Goal: Transaction & Acquisition: Purchase product/service

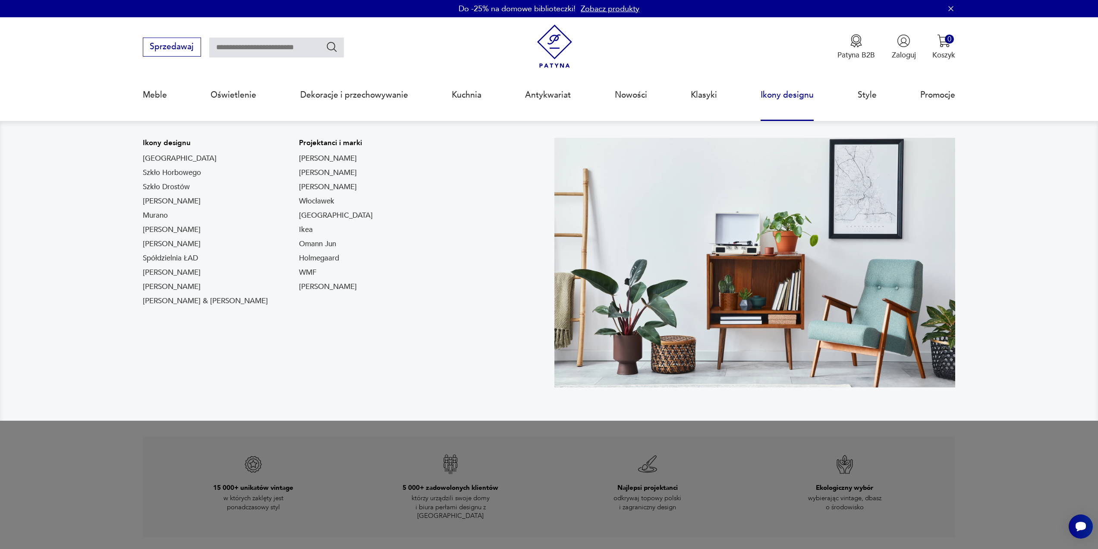
click at [779, 93] on link "Ikony designu" at bounding box center [787, 95] width 53 height 40
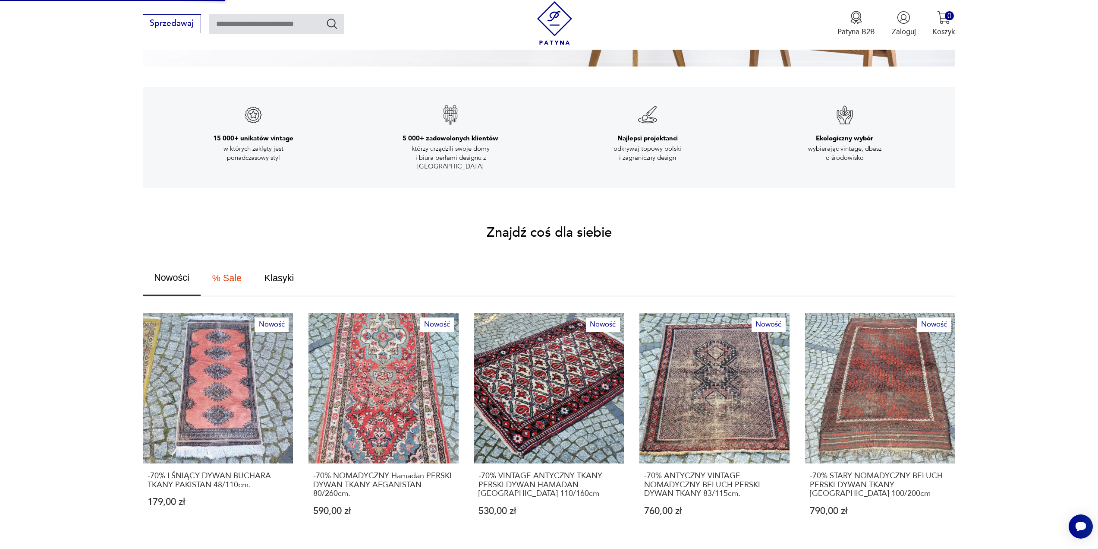
scroll to position [345, 0]
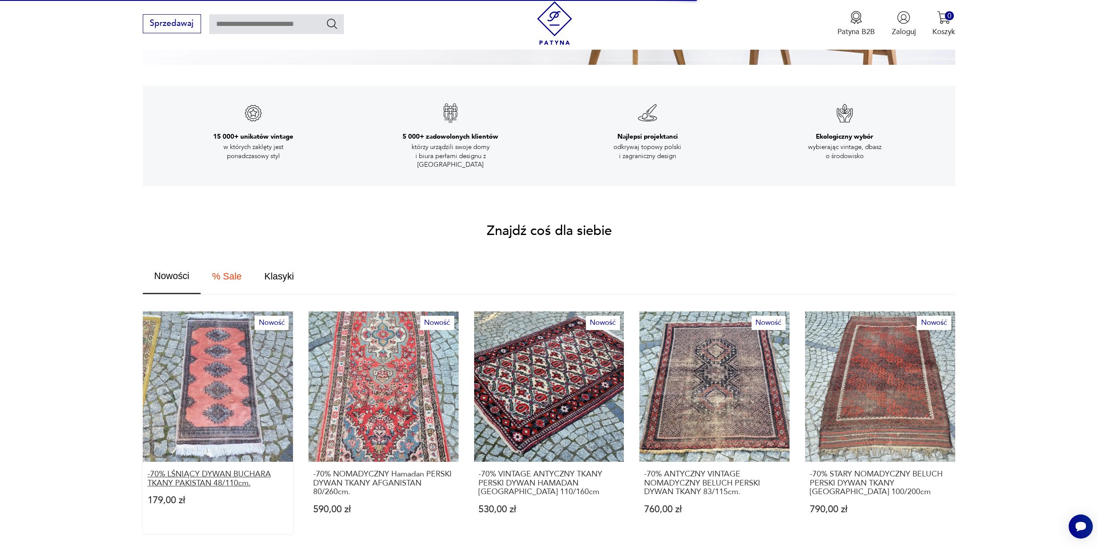
click at [220, 470] on p "-70% LŚNIĄCY DYWAN BUCHARA TKANY PAKISTAN 48/110cm." at bounding box center [218, 479] width 141 height 18
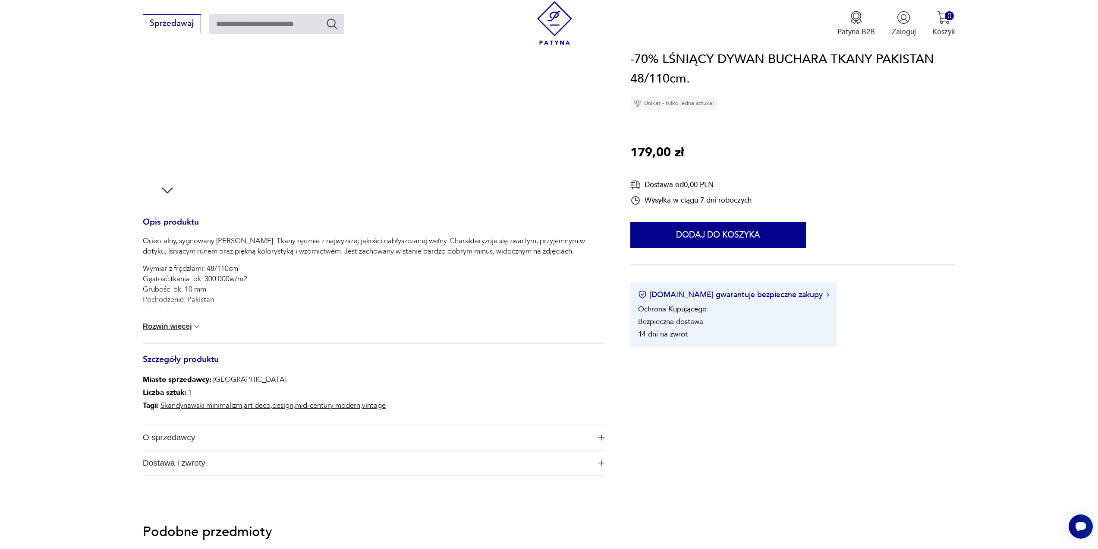
scroll to position [216, 0]
click at [172, 322] on button "Rozwiń więcej" at bounding box center [172, 325] width 59 height 9
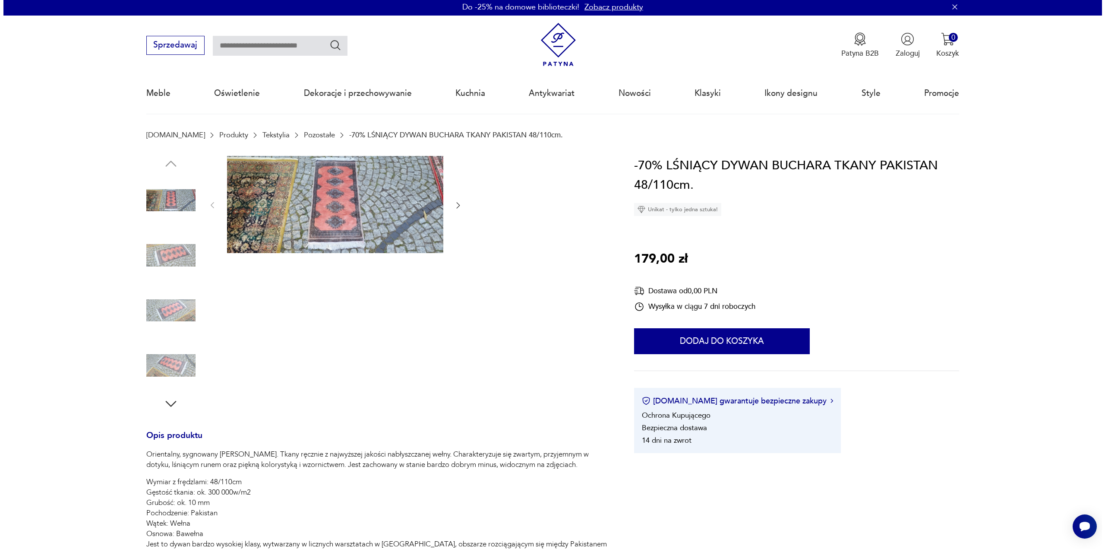
scroll to position [0, 0]
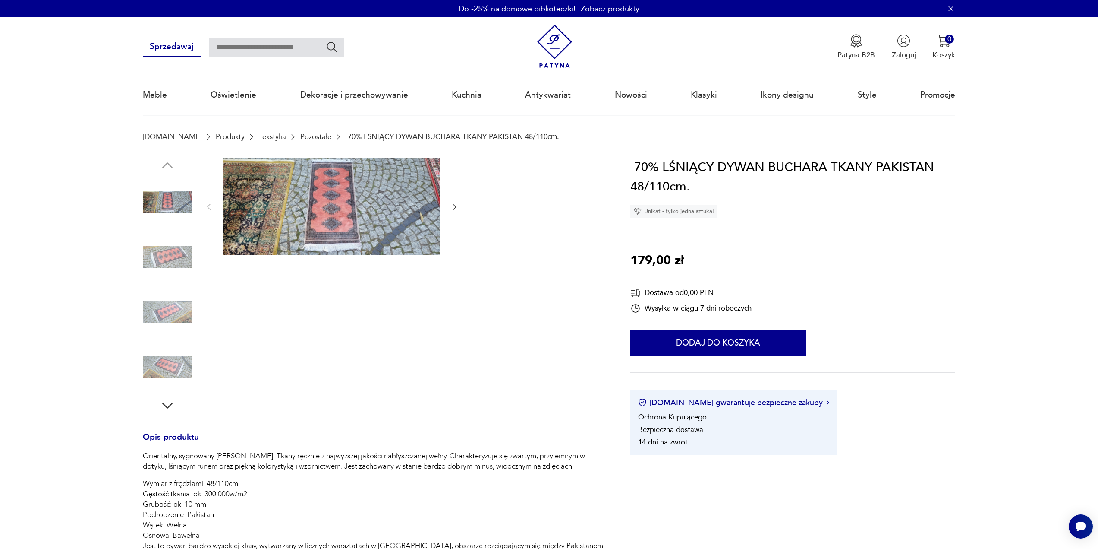
click at [328, 201] on img at bounding box center [332, 207] width 216 height 98
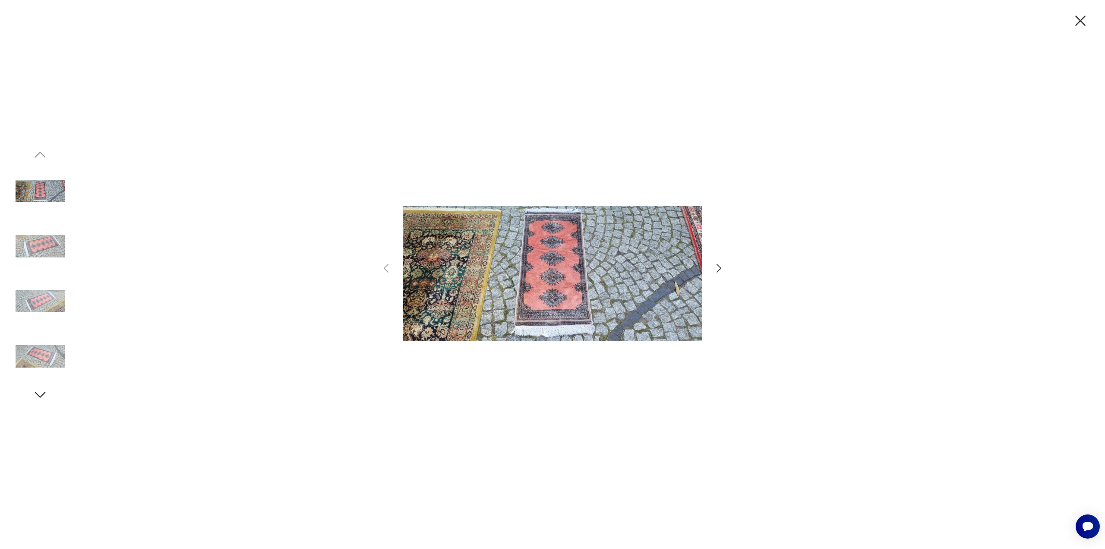
click at [719, 266] on icon "button" at bounding box center [718, 268] width 5 height 9
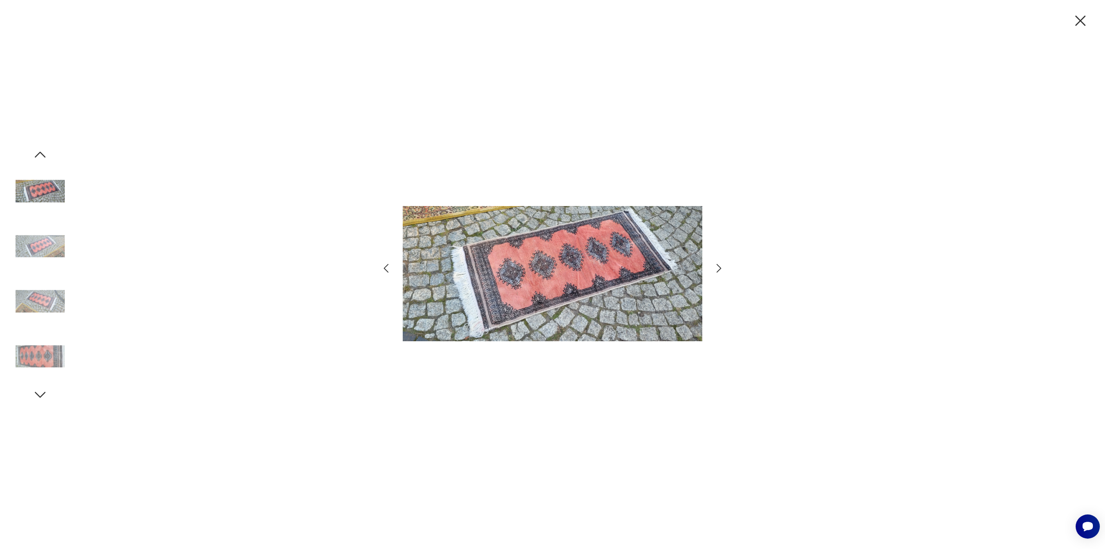
click at [719, 266] on icon "button" at bounding box center [718, 268] width 5 height 9
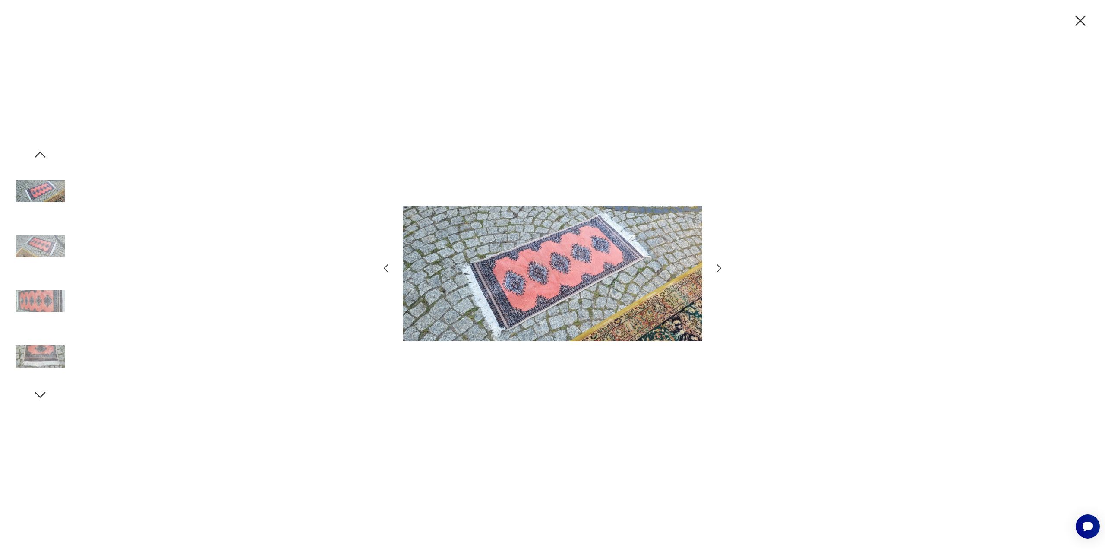
click at [719, 266] on icon "button" at bounding box center [718, 268] width 5 height 9
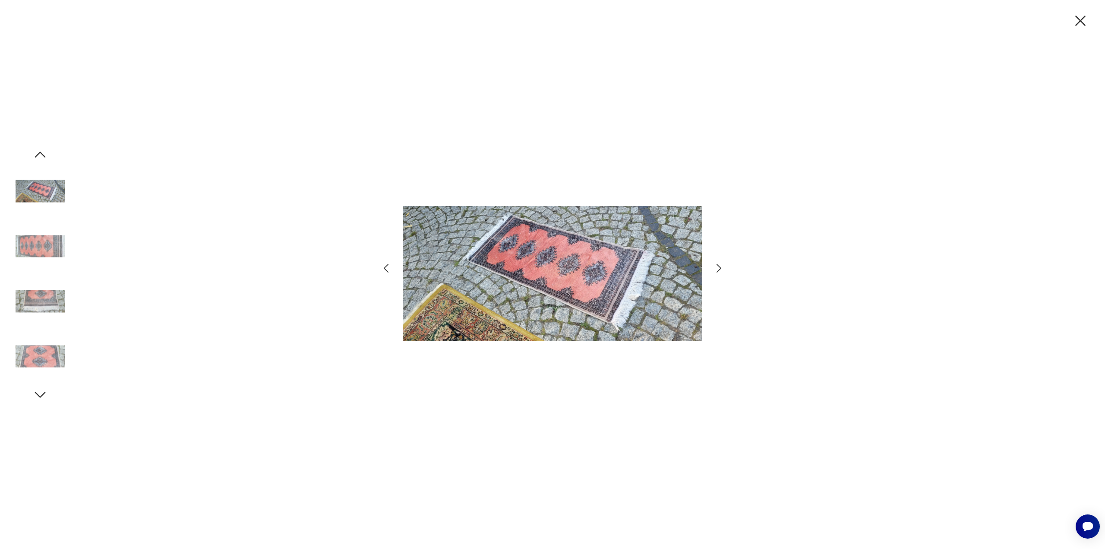
click at [719, 266] on icon "button" at bounding box center [718, 268] width 5 height 9
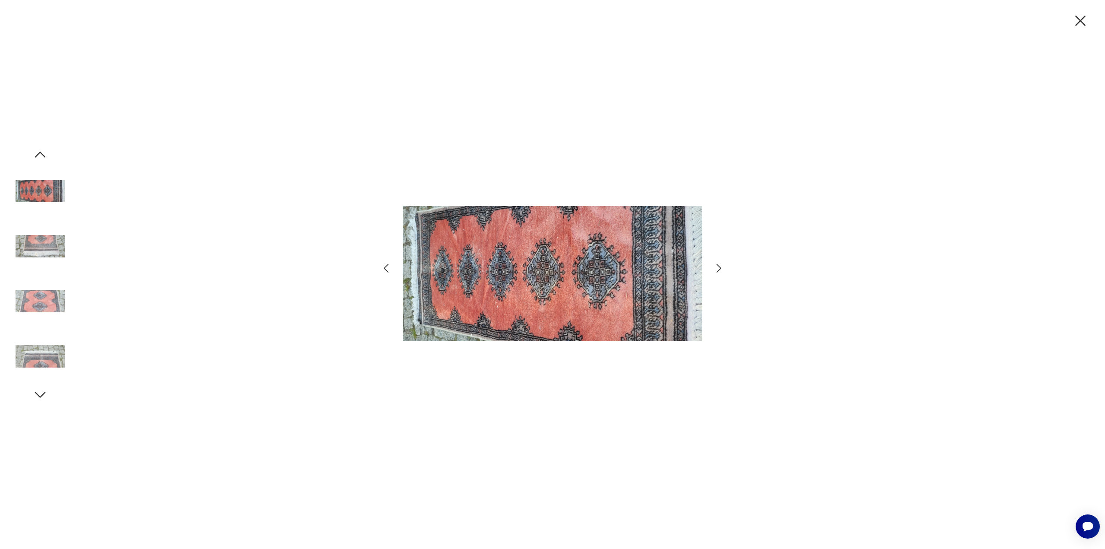
click at [719, 266] on icon "button" at bounding box center [718, 268] width 5 height 9
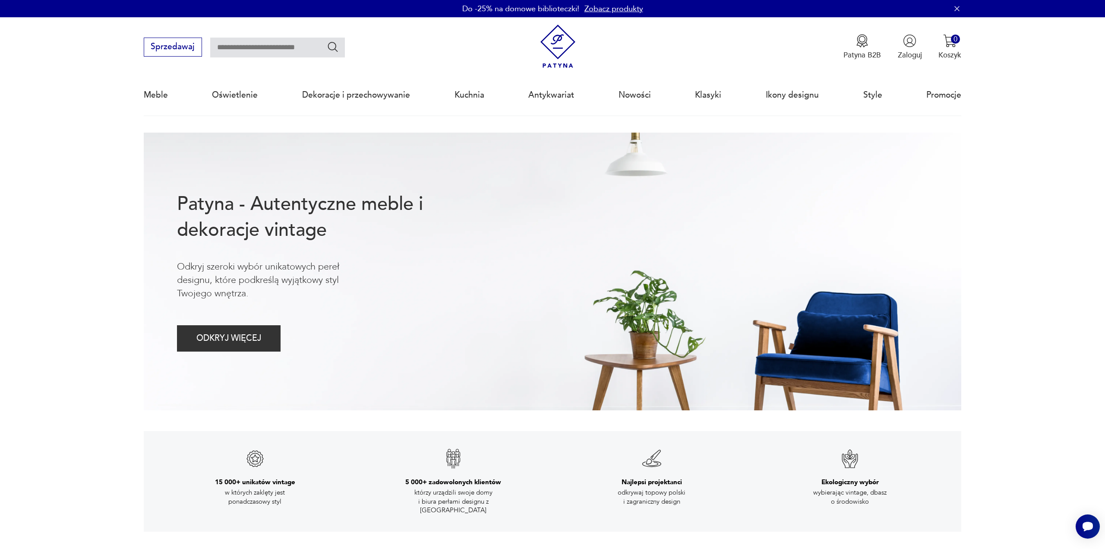
scroll to position [345, 0]
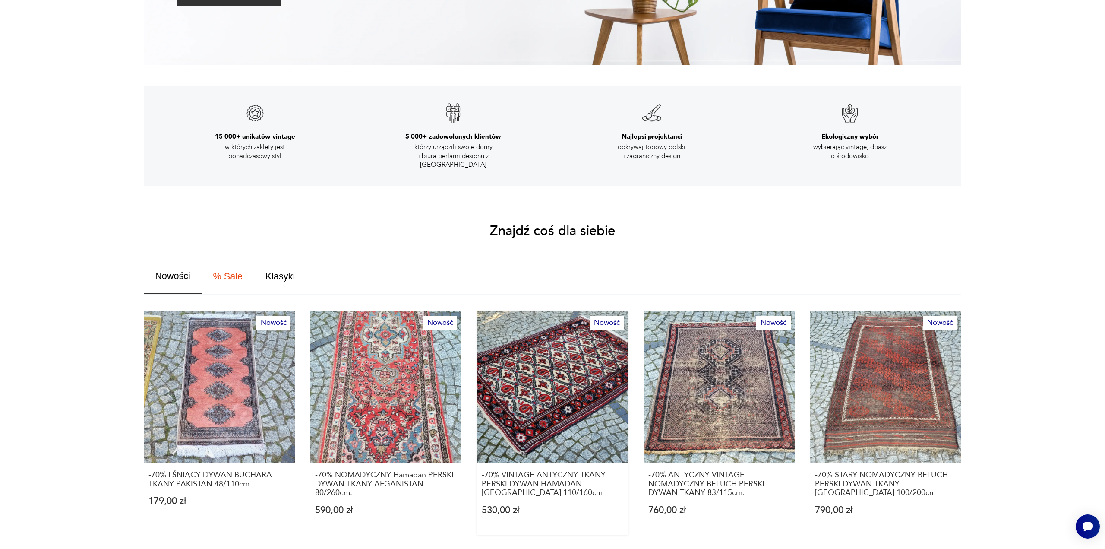
click at [585, 390] on link "Nowość -70% VINTAGE ANTYCZNY TKANY PERSKI DYWAN HAMADAN [GEOGRAPHIC_DATA] 110/1…" at bounding box center [552, 422] width 151 height 223
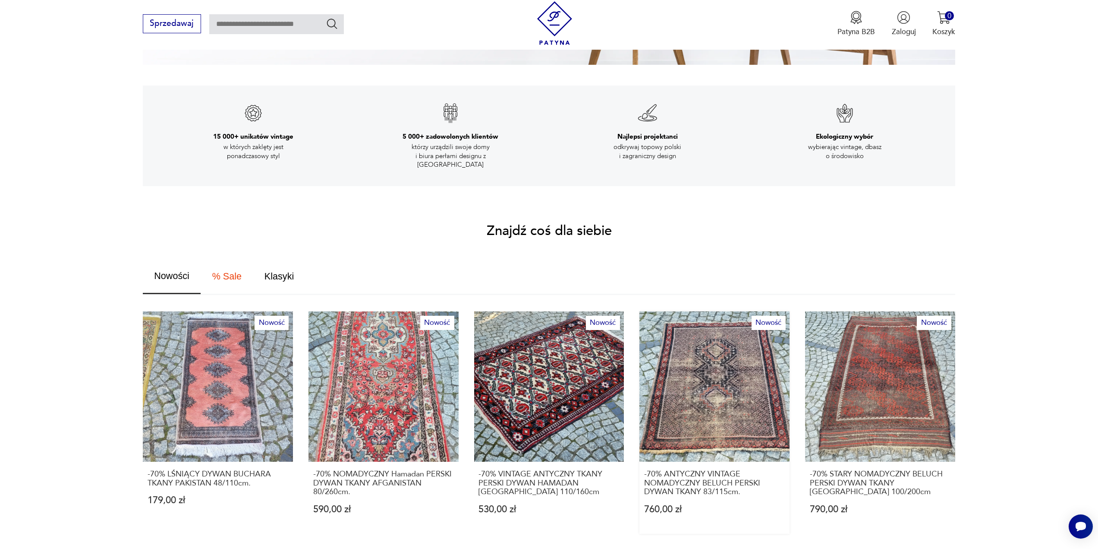
scroll to position [475, 0]
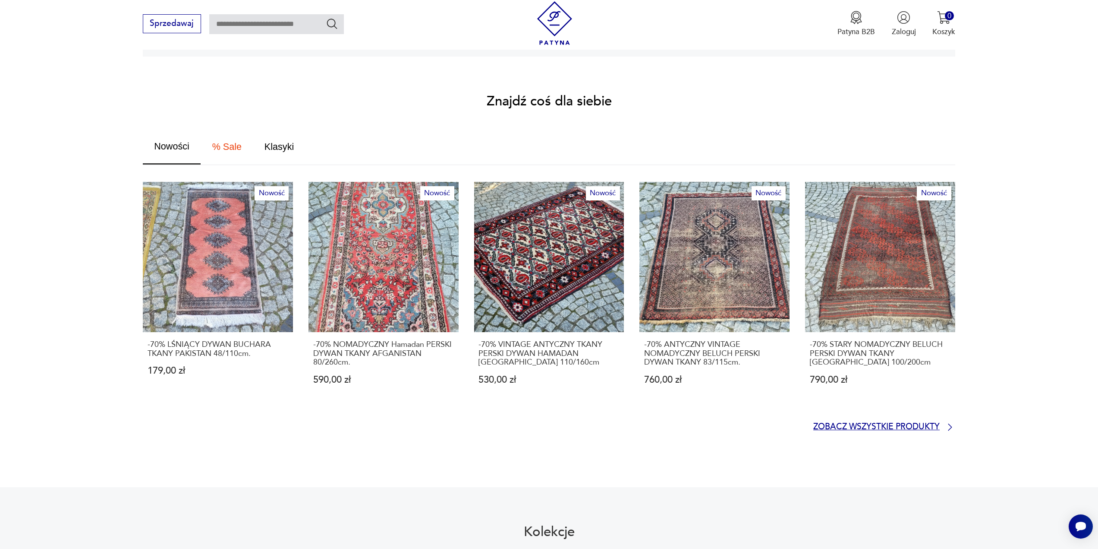
click at [867, 423] on p "Zobacz wszystkie produkty" at bounding box center [876, 426] width 126 height 7
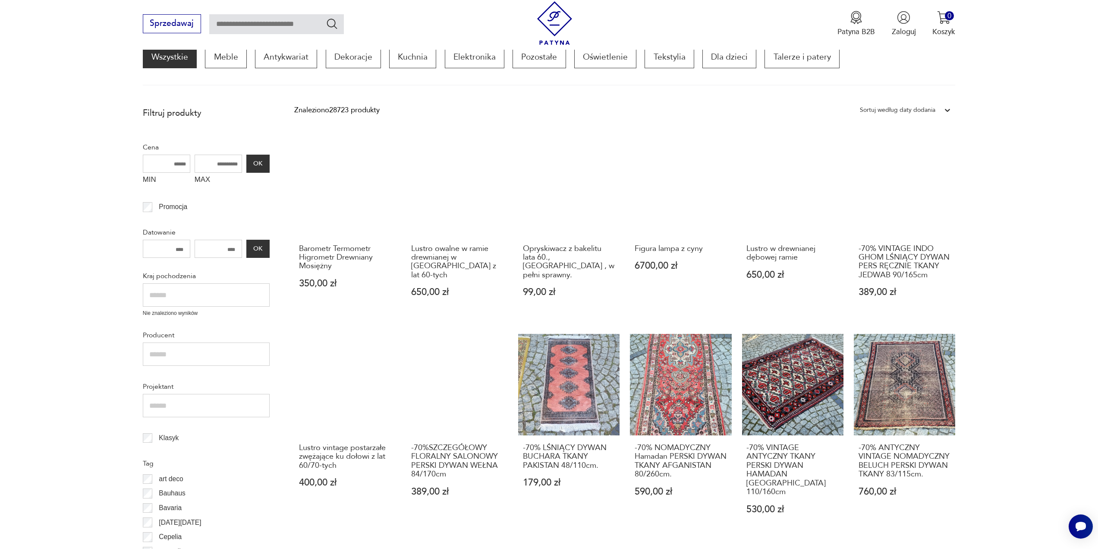
scroll to position [145, 0]
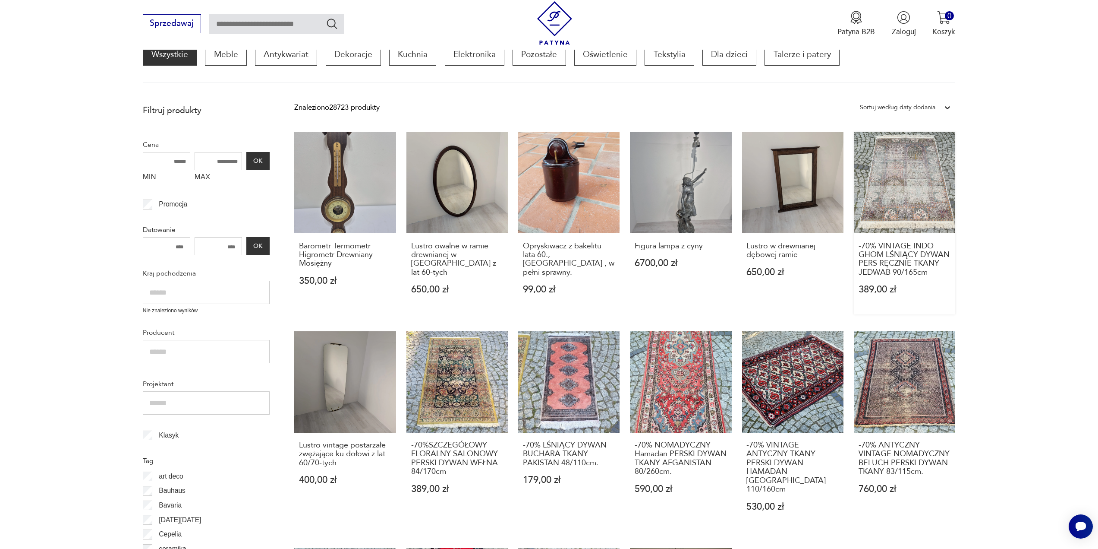
click at [913, 201] on link "-70% VINTAGE INDO GHOM LŚNIĄCY DYWAN PERS RĘCZNIE TKANY JEDWAB 90/165cm 389,00 …" at bounding box center [904, 223] width 101 height 183
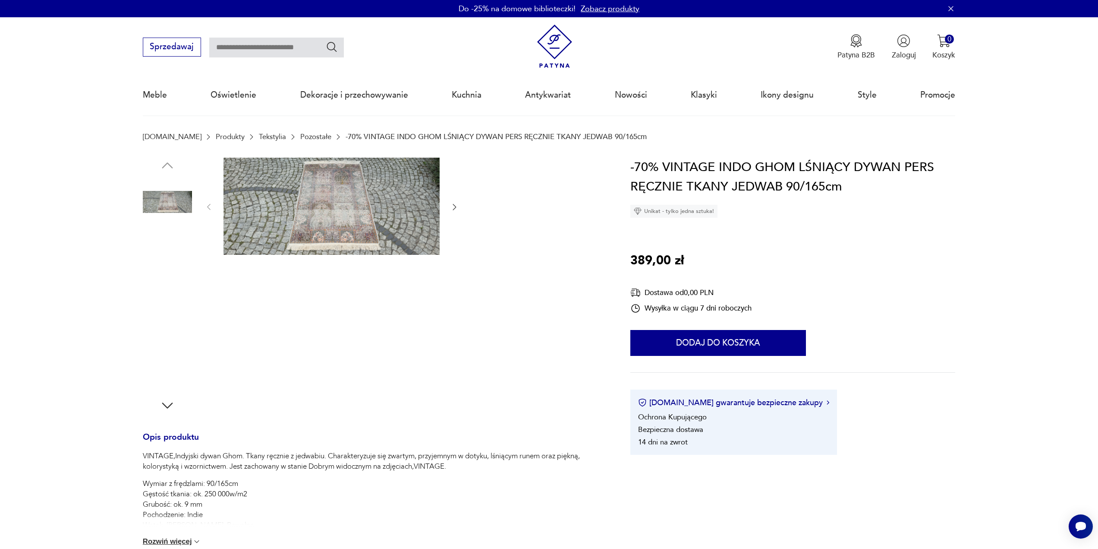
click at [328, 206] on img at bounding box center [332, 207] width 216 height 98
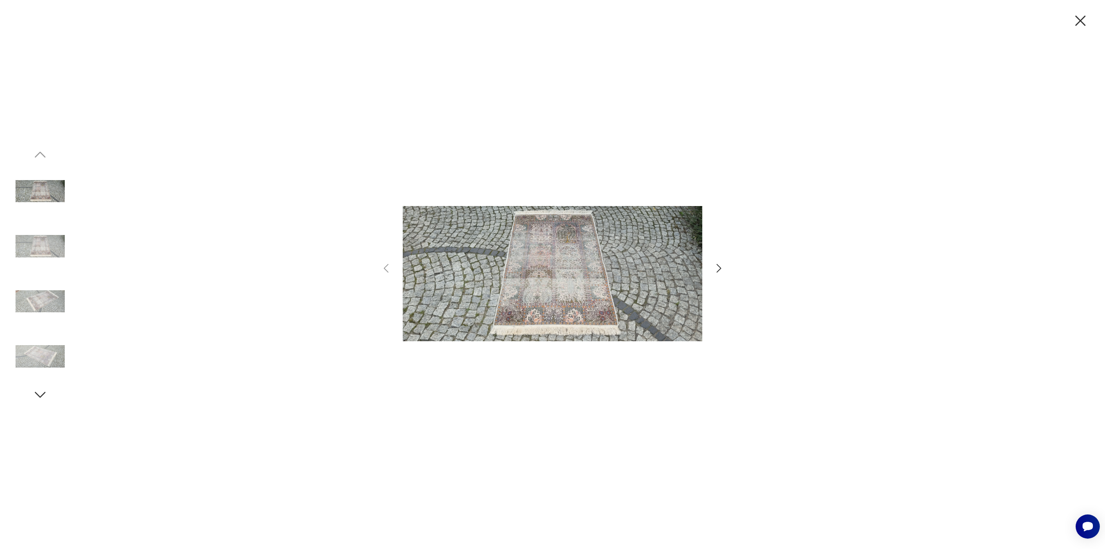
click at [720, 270] on icon "button" at bounding box center [718, 268] width 13 height 13
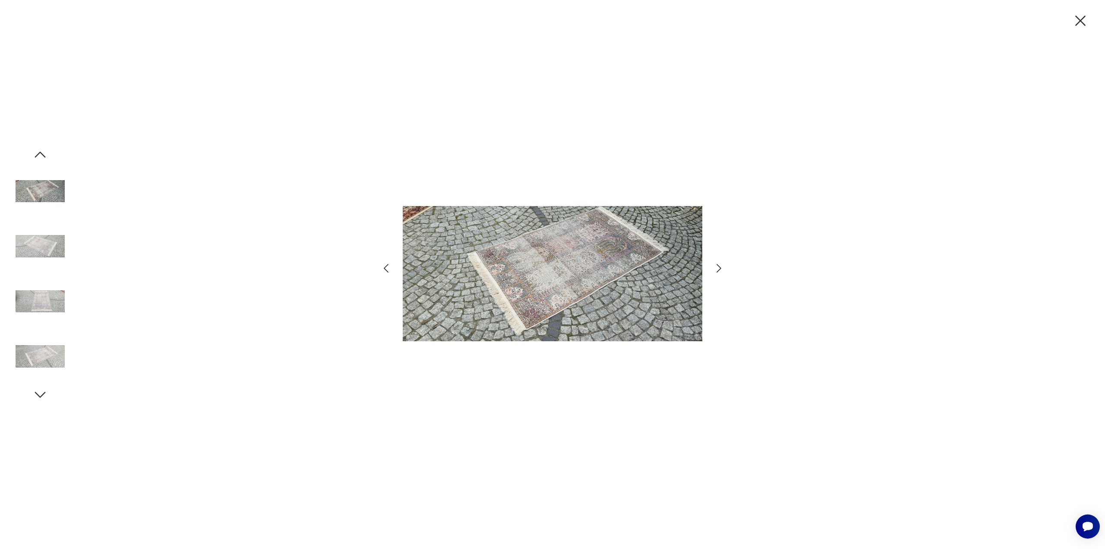
click at [720, 270] on icon "button" at bounding box center [718, 268] width 13 height 13
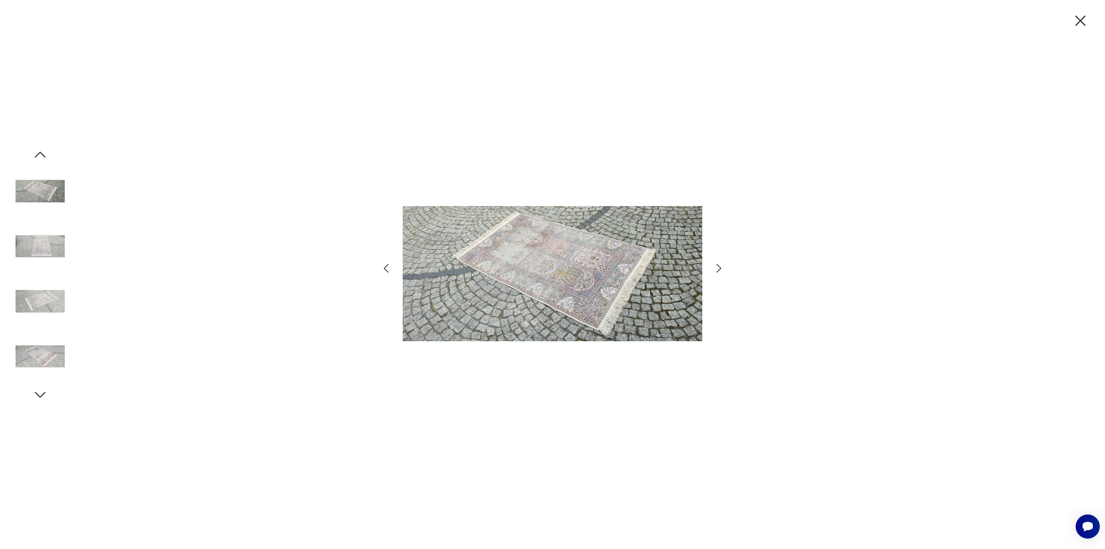
click at [720, 270] on icon "button" at bounding box center [718, 268] width 13 height 13
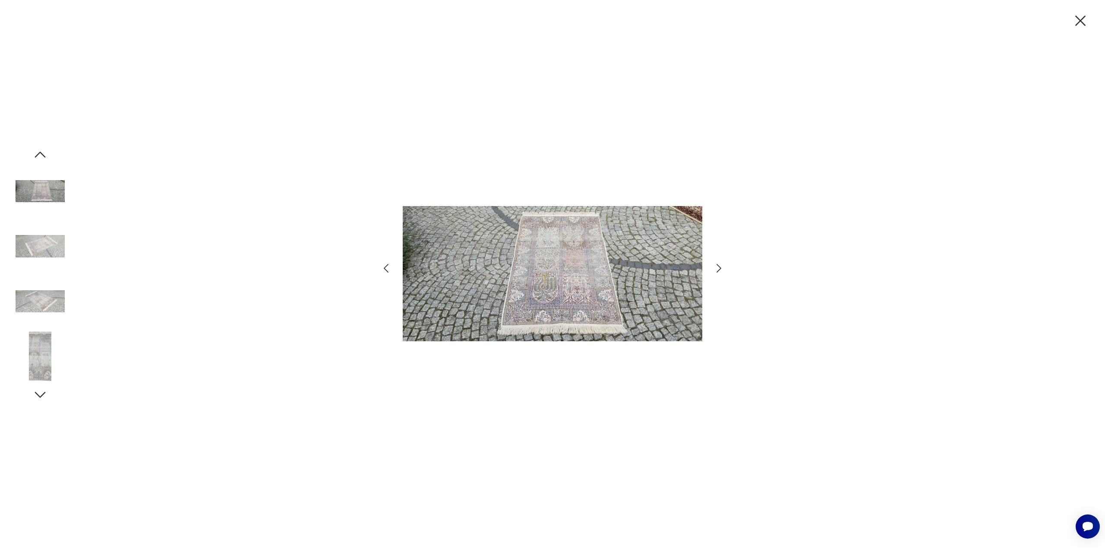
click at [720, 270] on icon "button" at bounding box center [718, 268] width 13 height 13
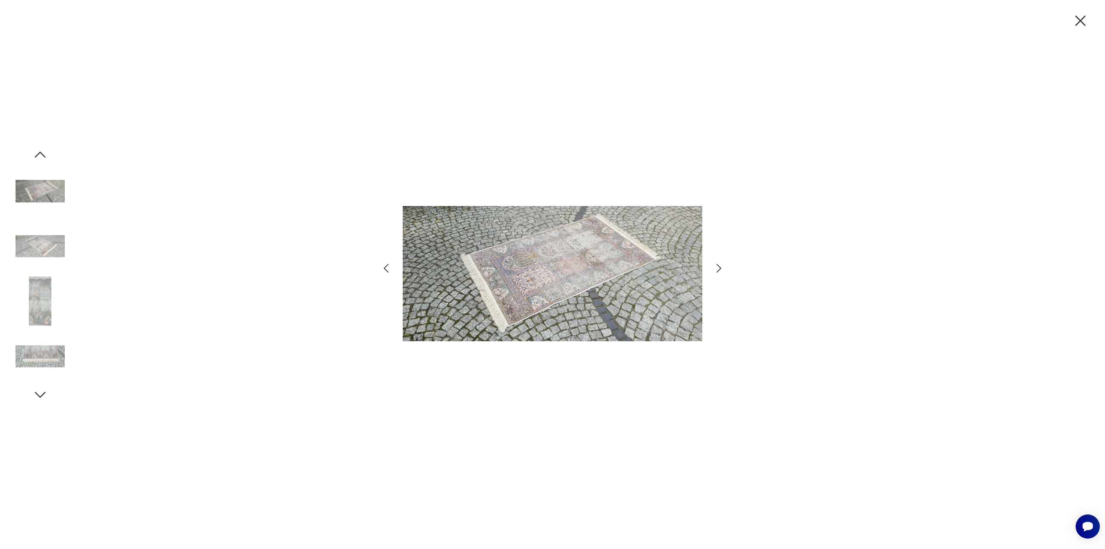
click at [1085, 20] on icon "button" at bounding box center [1080, 21] width 18 height 18
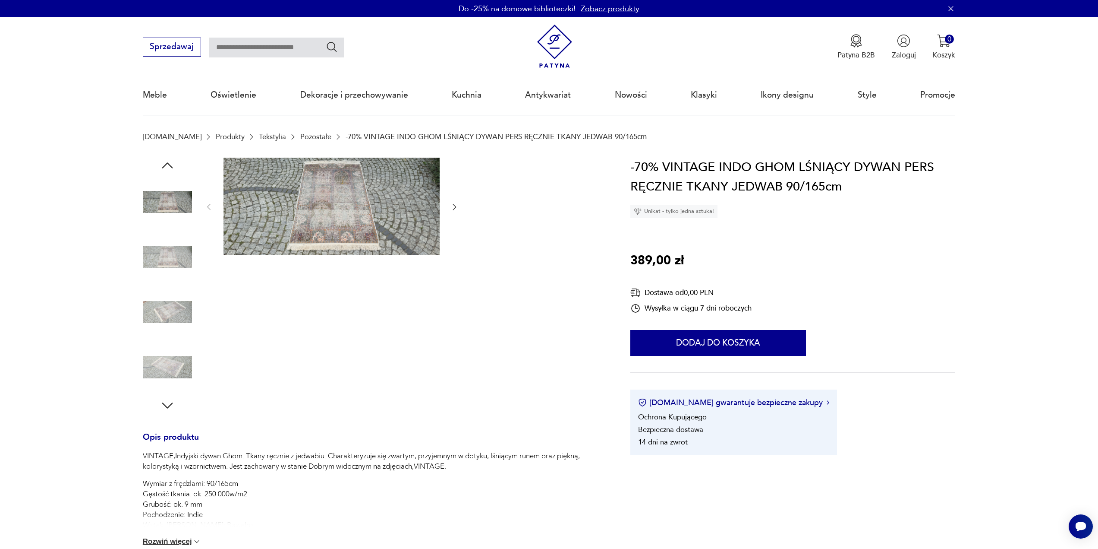
scroll to position [129, 0]
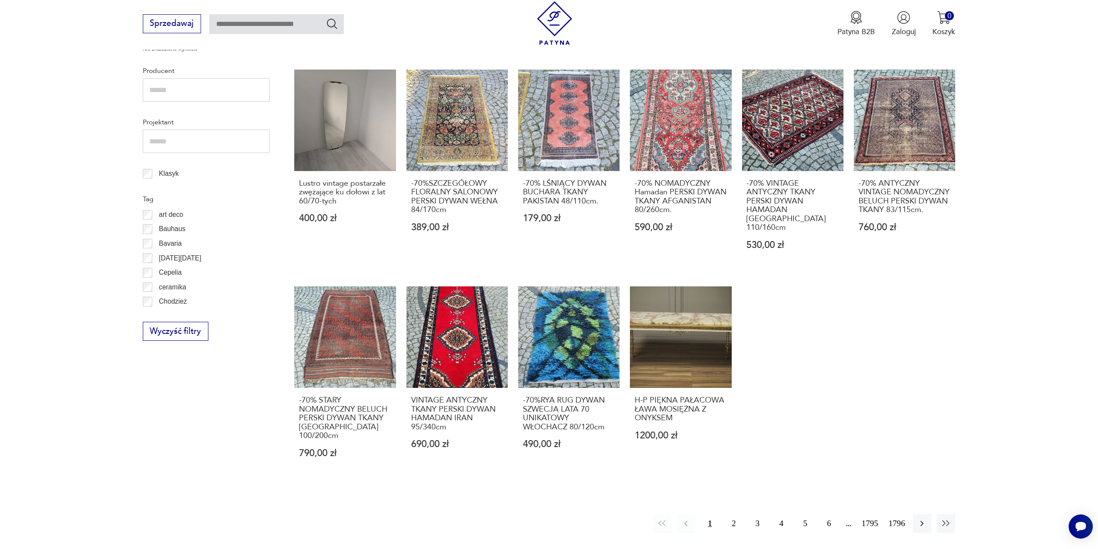
scroll to position [432, 0]
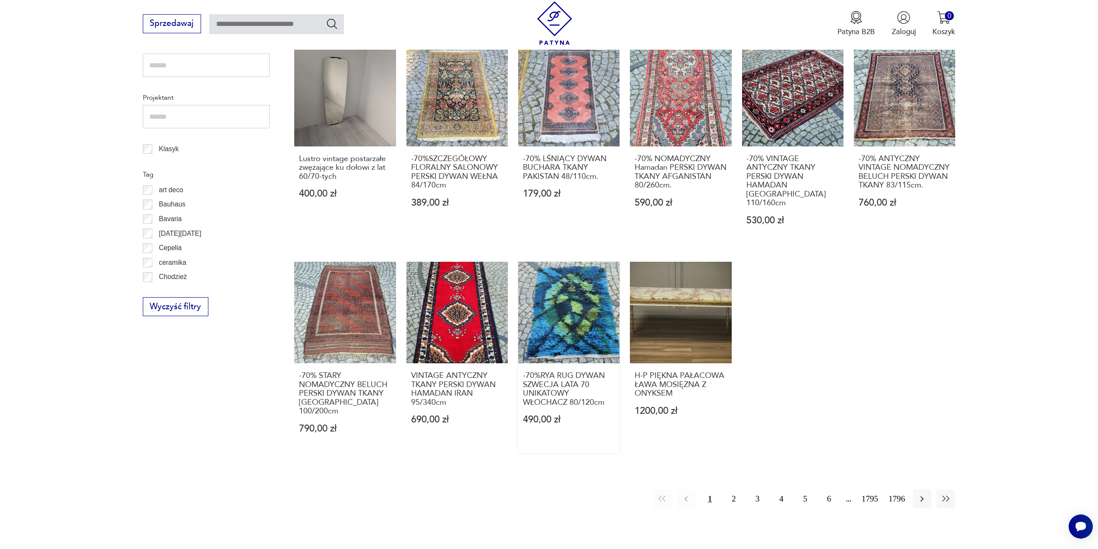
click at [577, 303] on link "-70%RYA RUG DYWAN SZWECJA LATA 70 UNIKATOWY WŁOCHACZ 80/120cm 490,00 zł" at bounding box center [568, 357] width 101 height 191
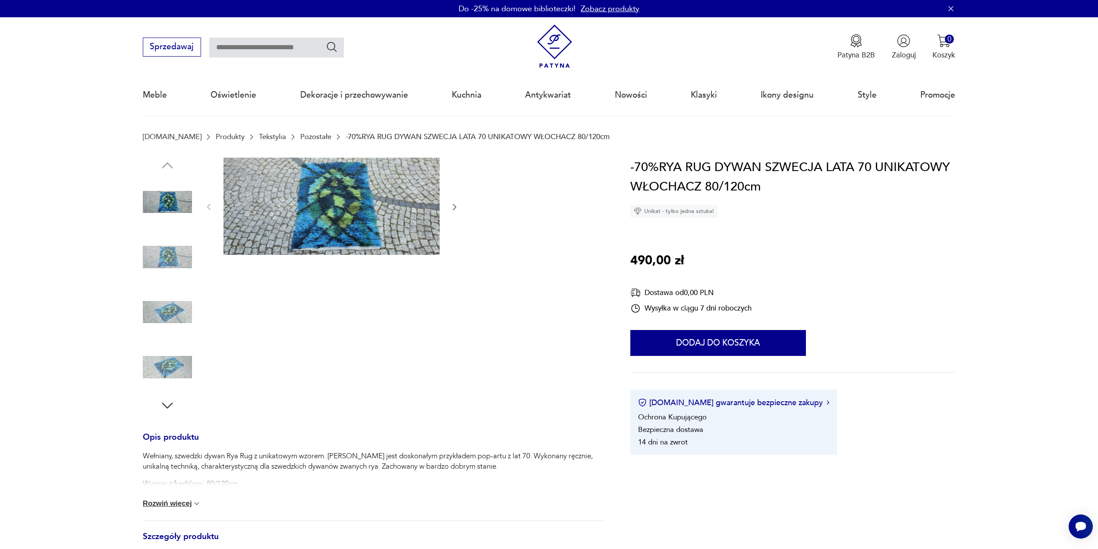
click at [348, 214] on img at bounding box center [332, 207] width 216 height 98
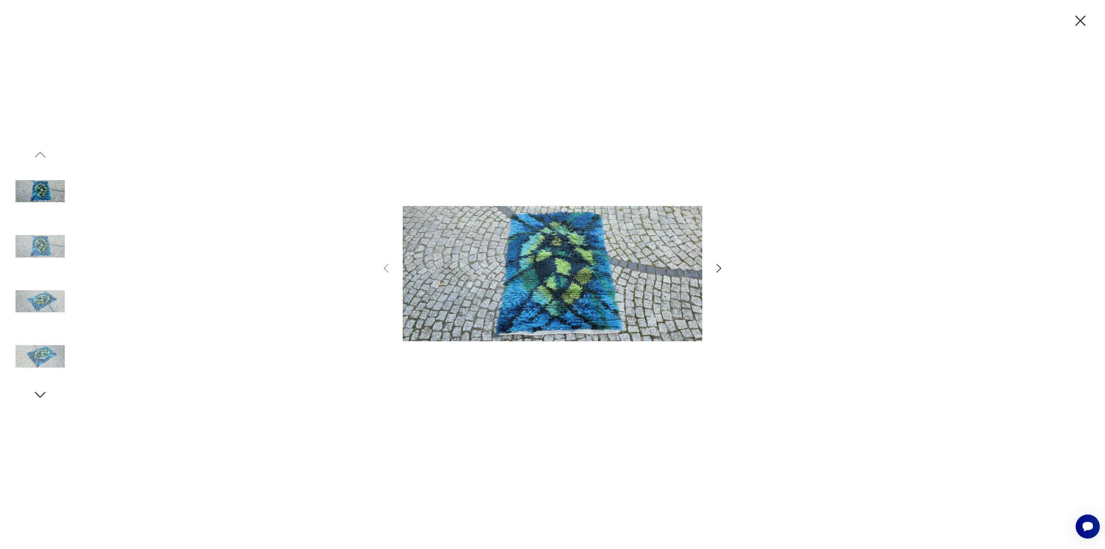
click at [720, 268] on icon "button" at bounding box center [718, 268] width 13 height 13
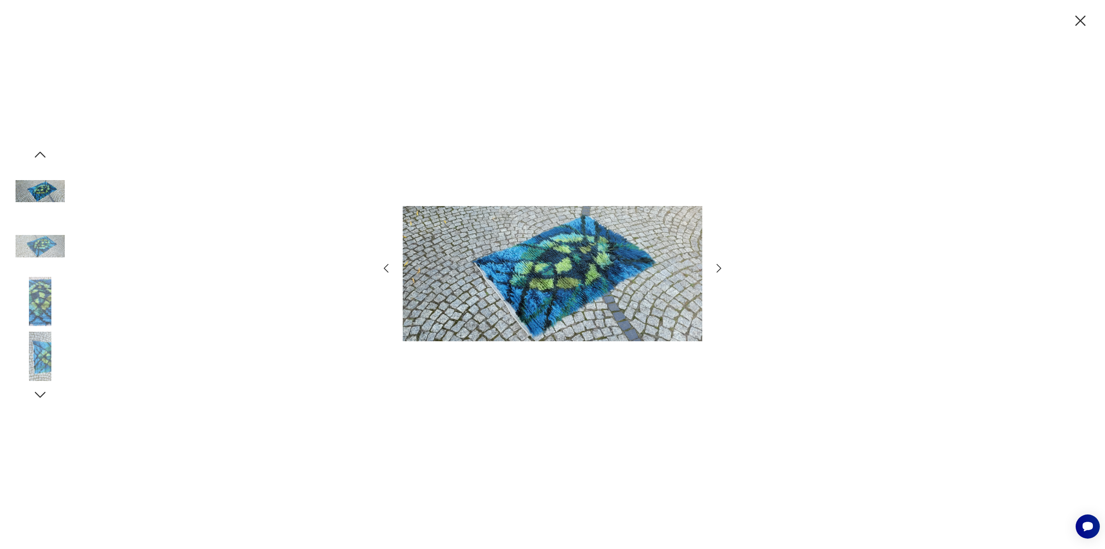
click at [720, 268] on icon "button" at bounding box center [718, 268] width 13 height 13
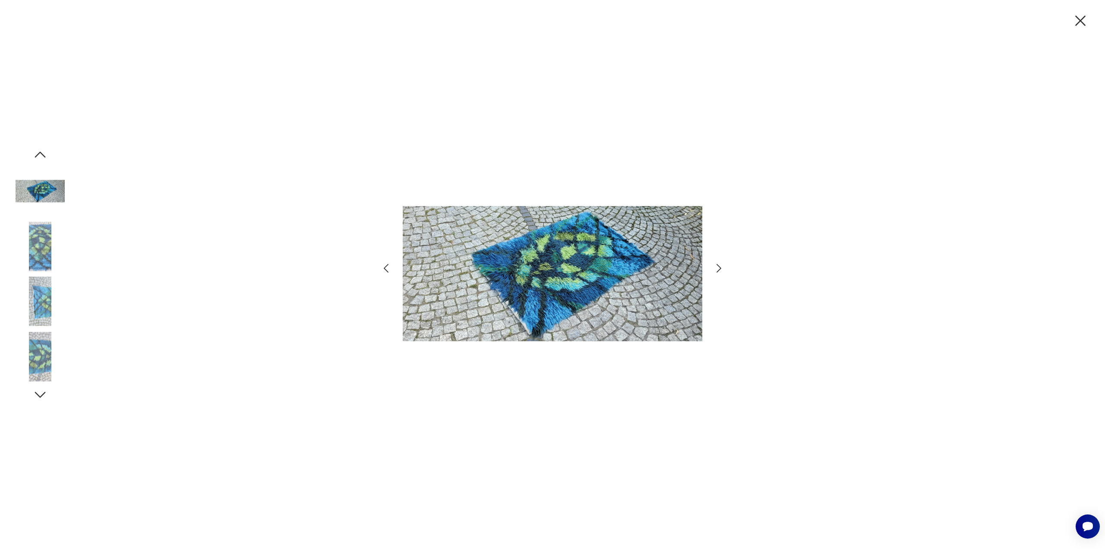
click at [720, 268] on icon "button" at bounding box center [718, 268] width 13 height 13
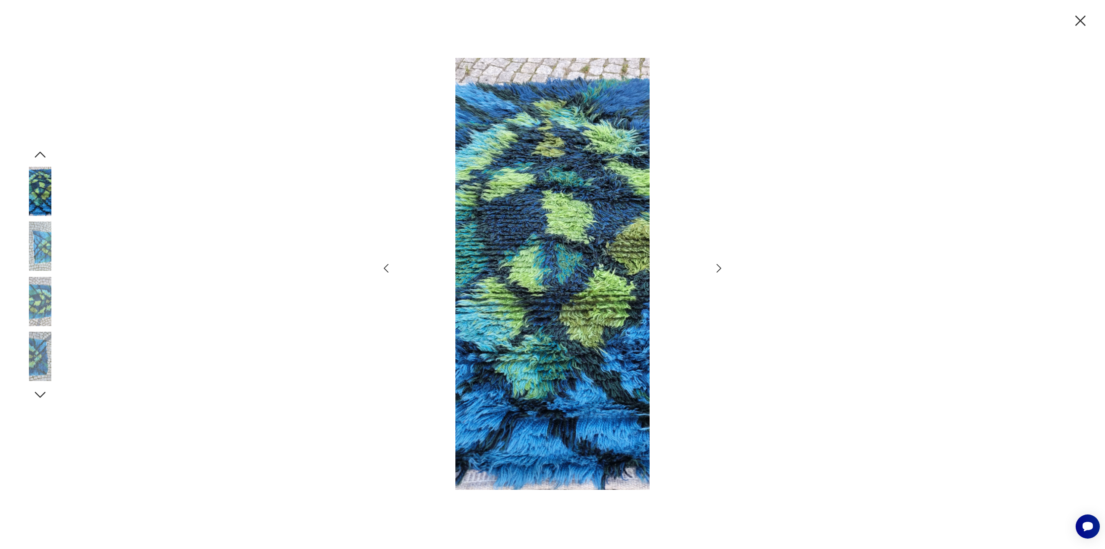
click at [720, 268] on icon "button" at bounding box center [718, 268] width 13 height 13
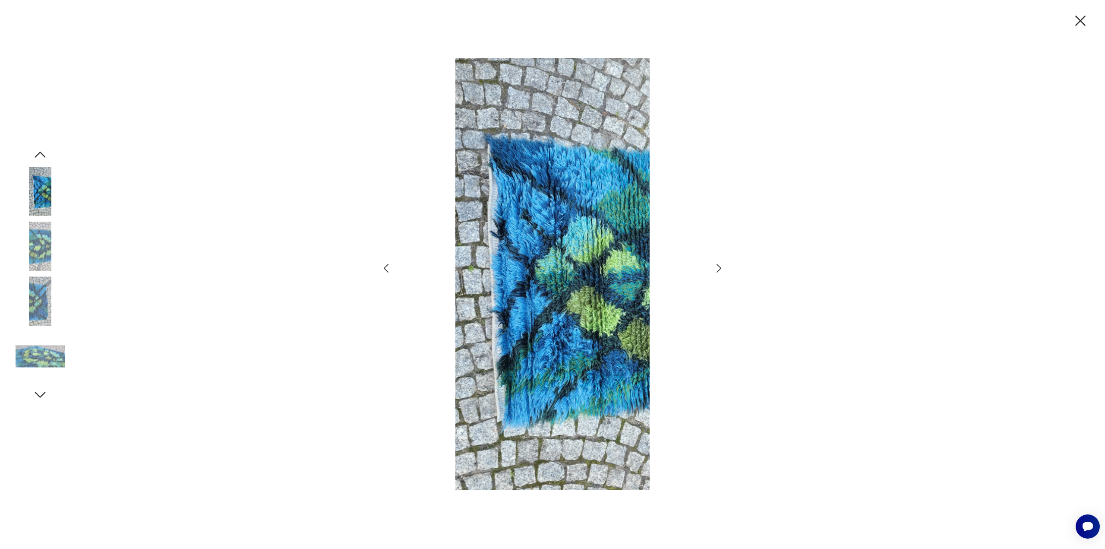
click at [720, 268] on icon "button" at bounding box center [718, 268] width 13 height 13
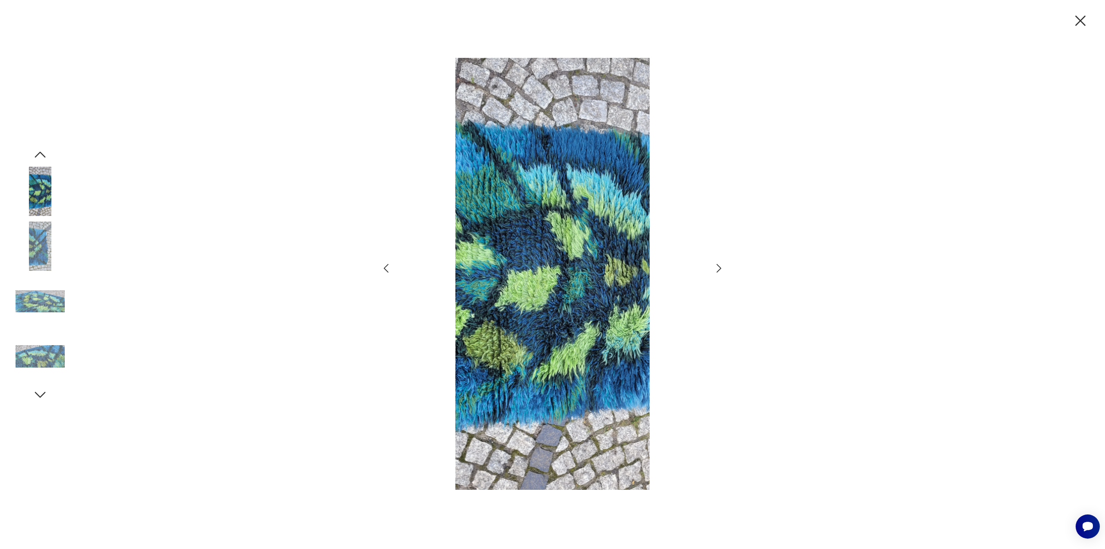
click at [1079, 22] on icon "button" at bounding box center [1080, 21] width 10 height 10
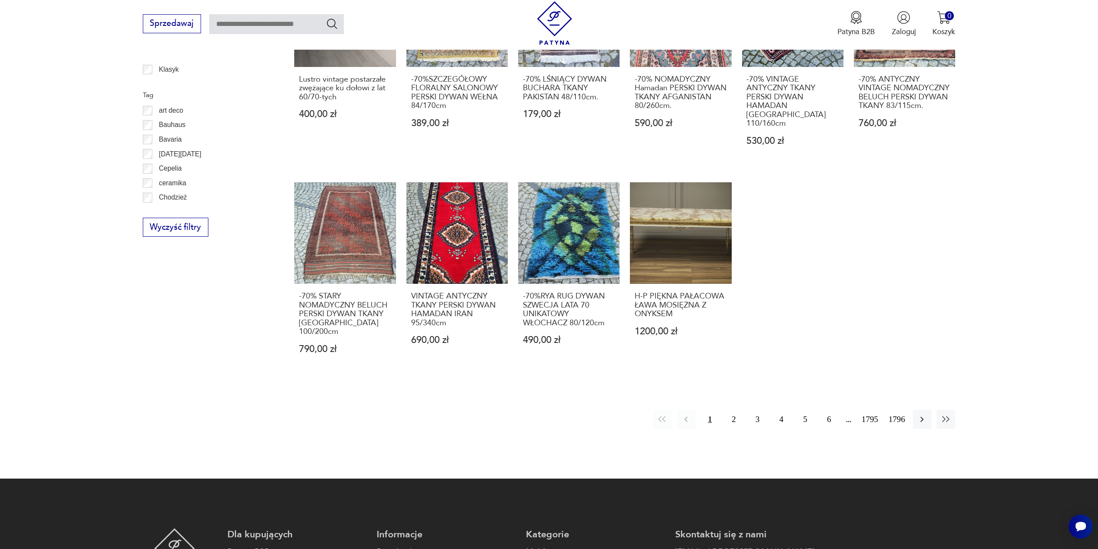
scroll to position [561, 0]
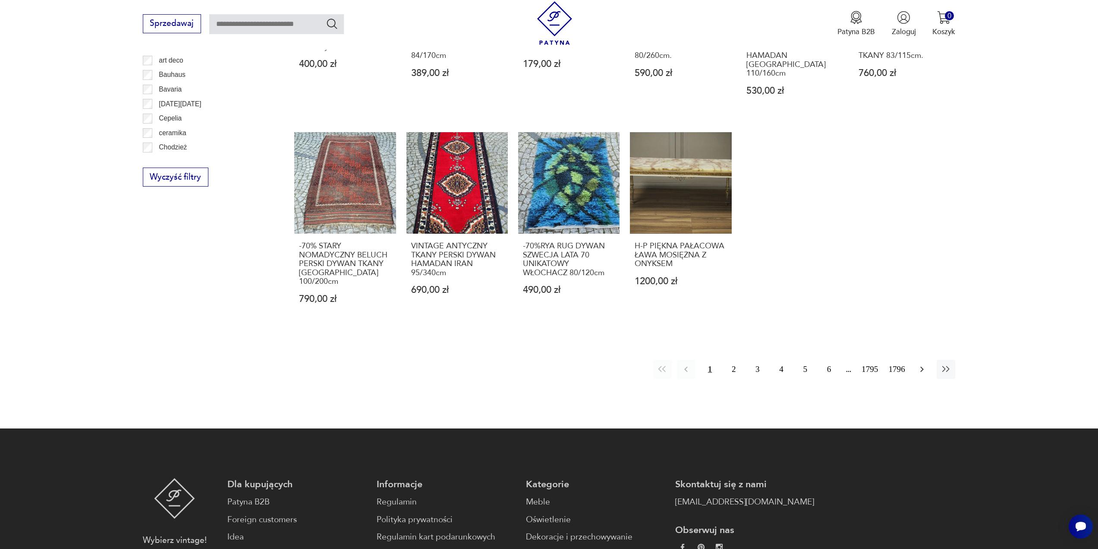
click at [923, 366] on icon "button" at bounding box center [922, 369] width 3 height 6
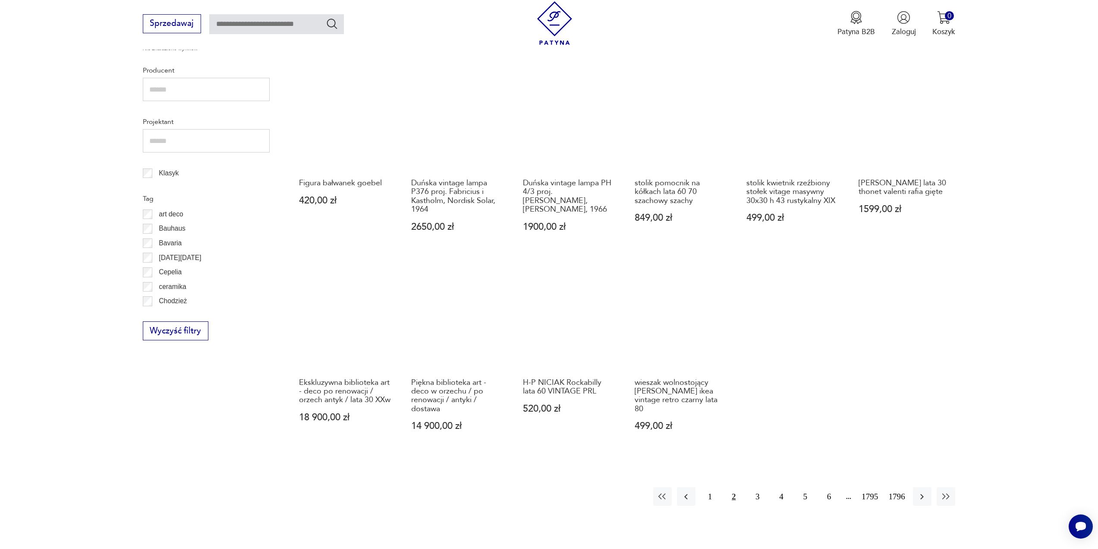
scroll to position [461, 0]
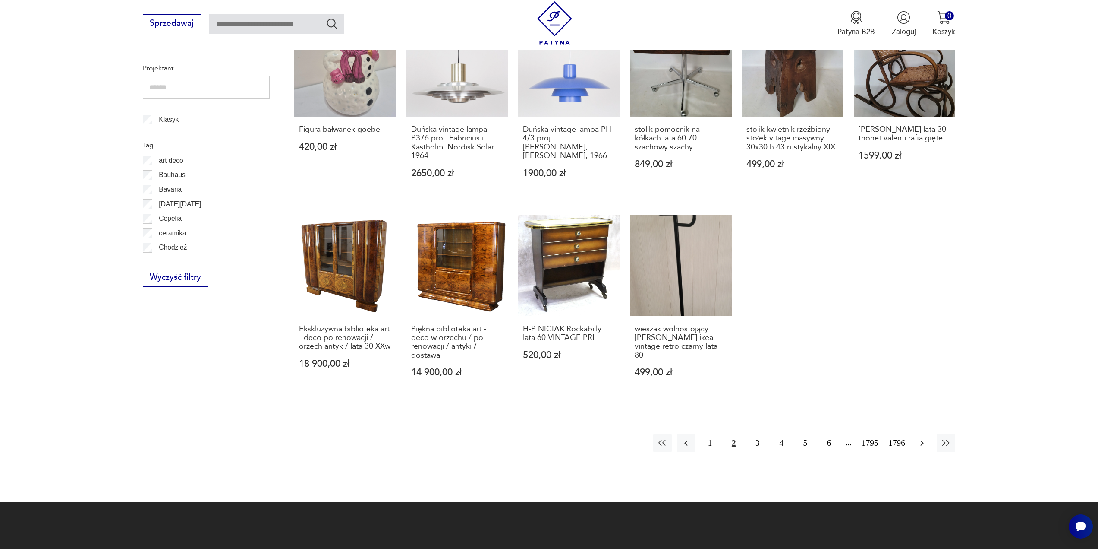
click at [922, 443] on icon "button" at bounding box center [922, 443] width 10 height 10
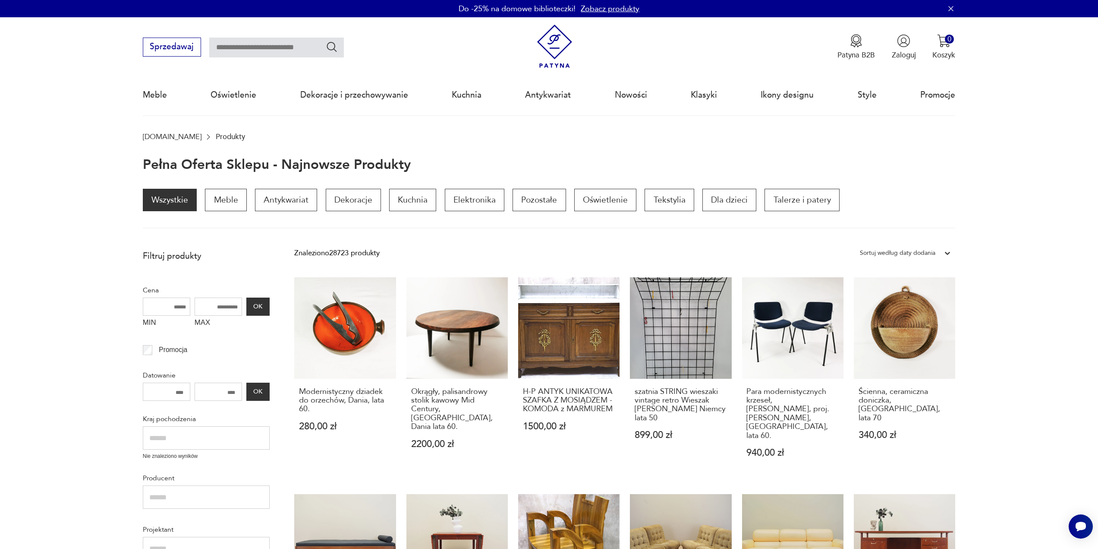
click at [295, 49] on input "text" at bounding box center [276, 48] width 135 height 20
type input "*****"
click at [334, 48] on icon "Szukaj" at bounding box center [332, 47] width 10 height 10
type input "*****"
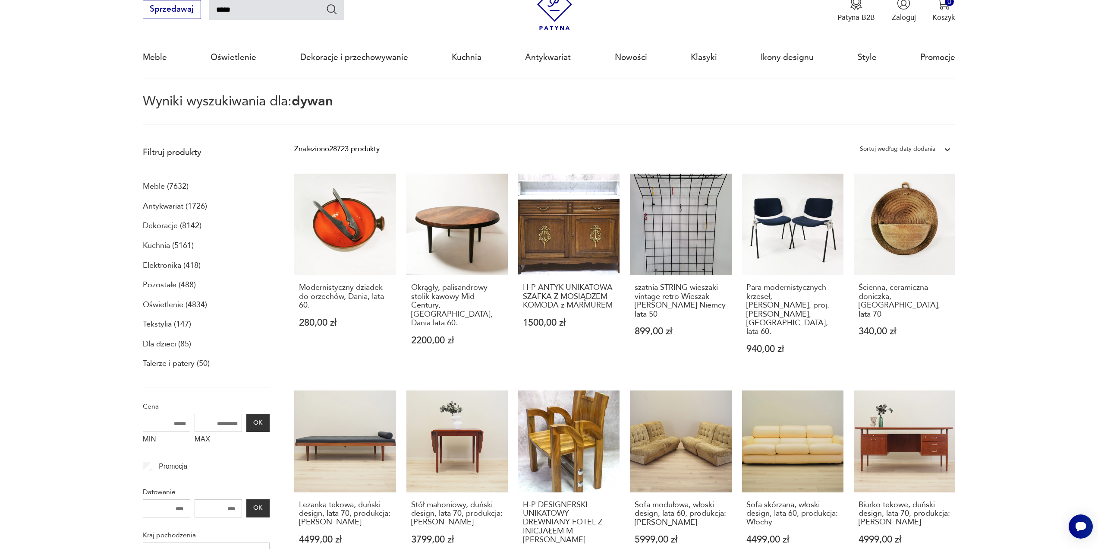
scroll to position [50, 0]
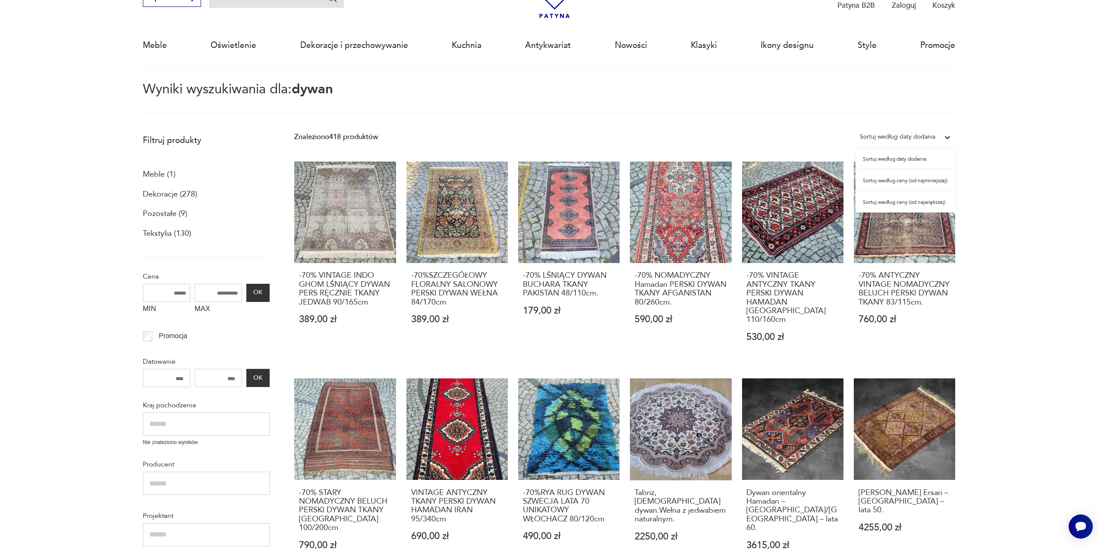
click at [949, 139] on icon at bounding box center [947, 137] width 9 height 9
click at [903, 180] on div "Sortuj według ceny (od najmniejszej)" at bounding box center [906, 181] width 100 height 22
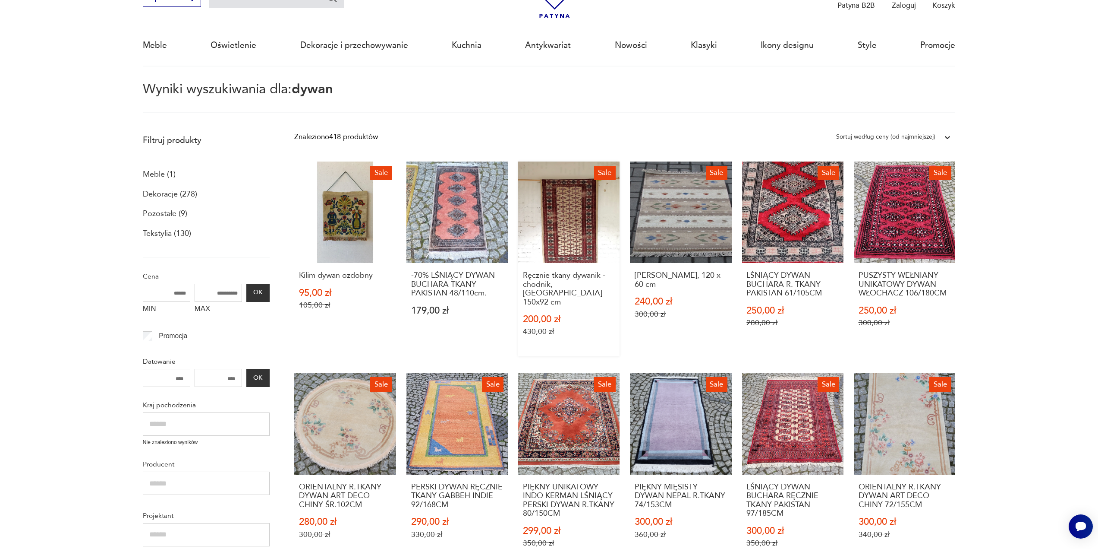
click at [576, 230] on link "Sale Ręcznie tkany dywanik - chodnik, [GEOGRAPHIC_DATA] 150x92 cm 200,00 zł 430…" at bounding box center [568, 258] width 101 height 195
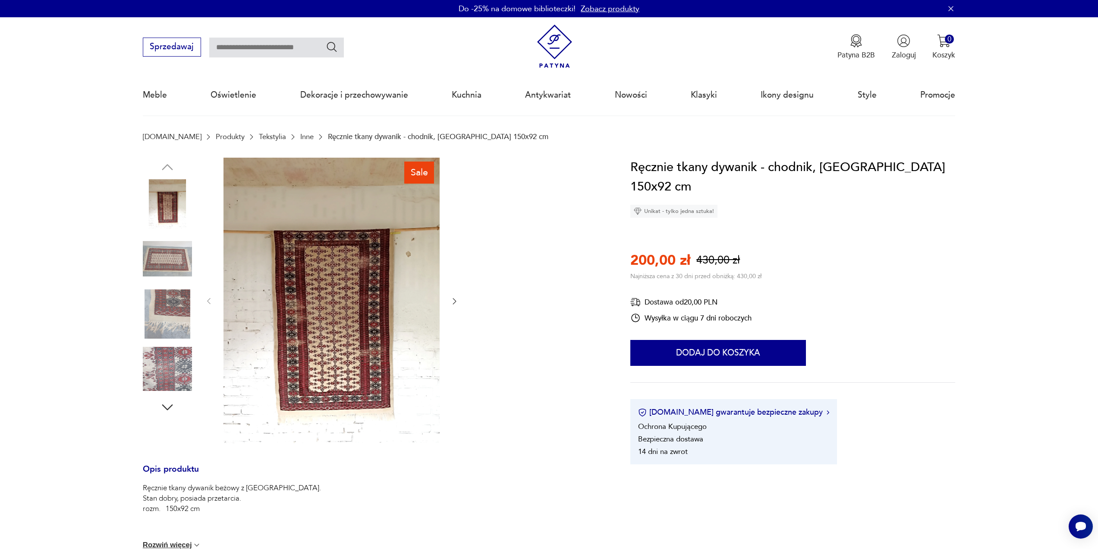
click at [454, 301] on icon "button" at bounding box center [454, 300] width 9 height 9
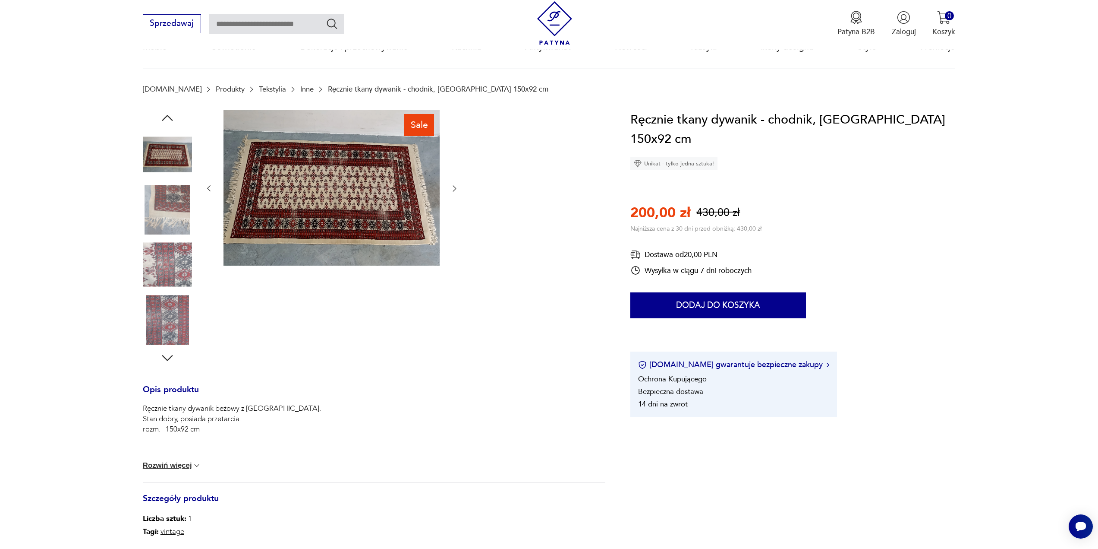
scroll to position [129, 0]
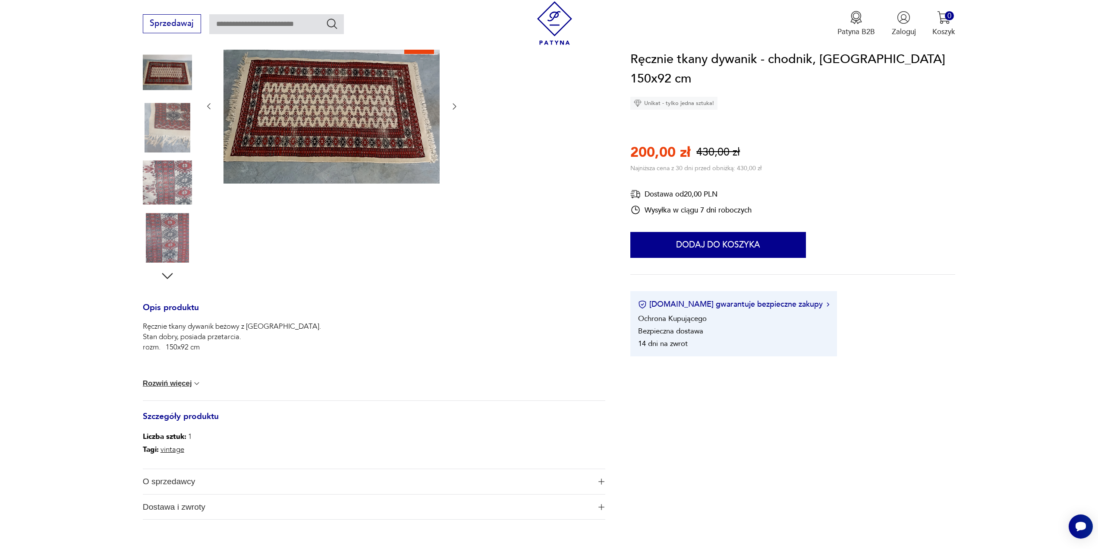
type input "*****"
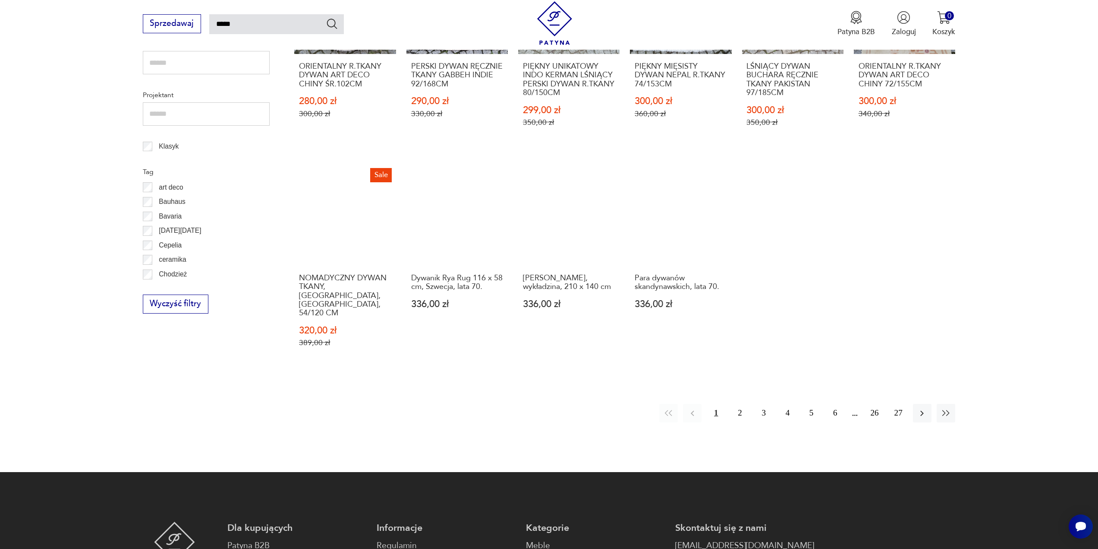
scroll to position [481, 0]
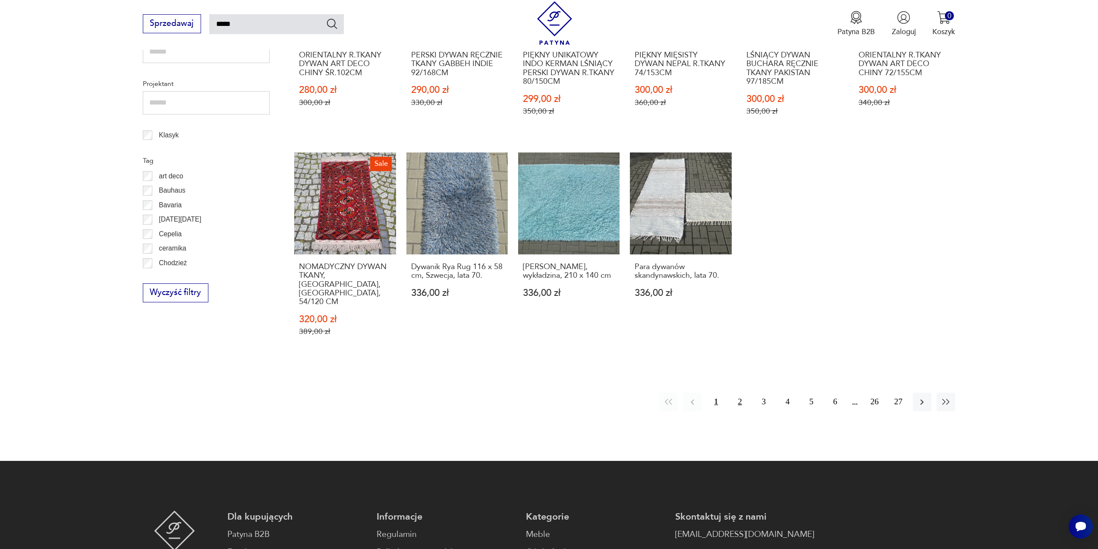
click at [740, 392] on button "2" at bounding box center [740, 401] width 19 height 19
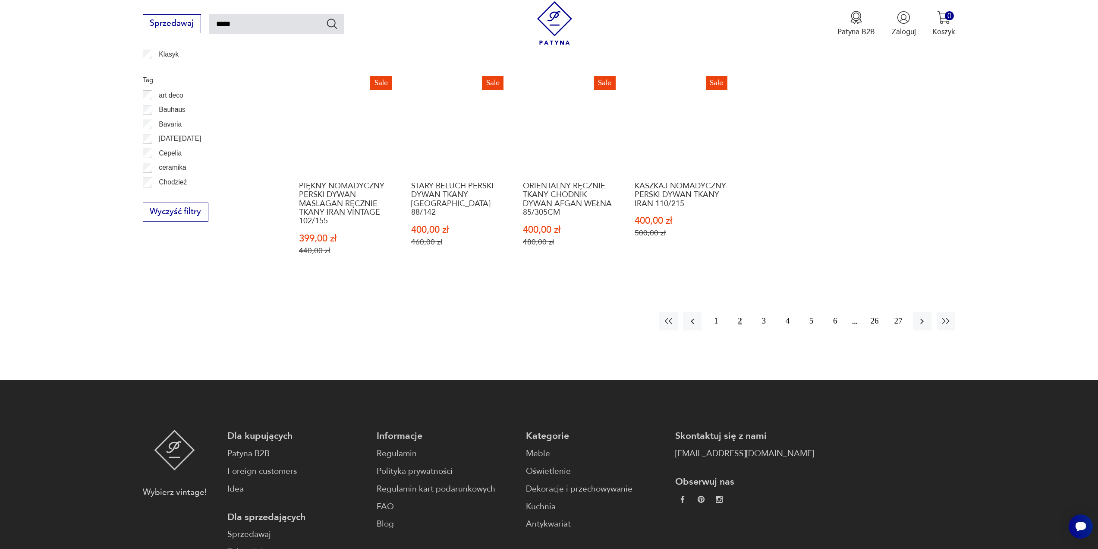
scroll to position [611, 0]
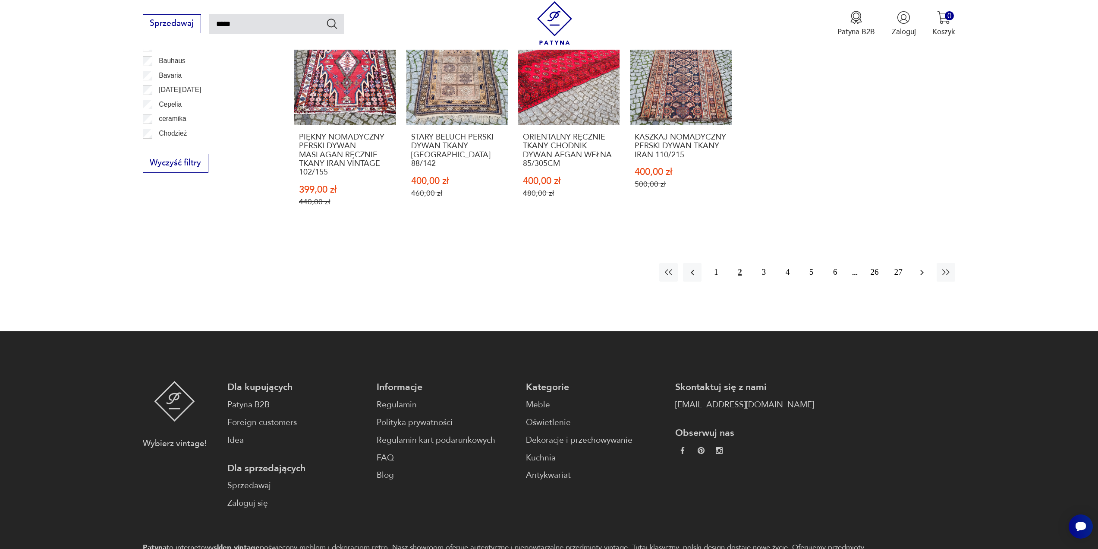
click at [921, 273] on icon "button" at bounding box center [922, 272] width 10 height 10
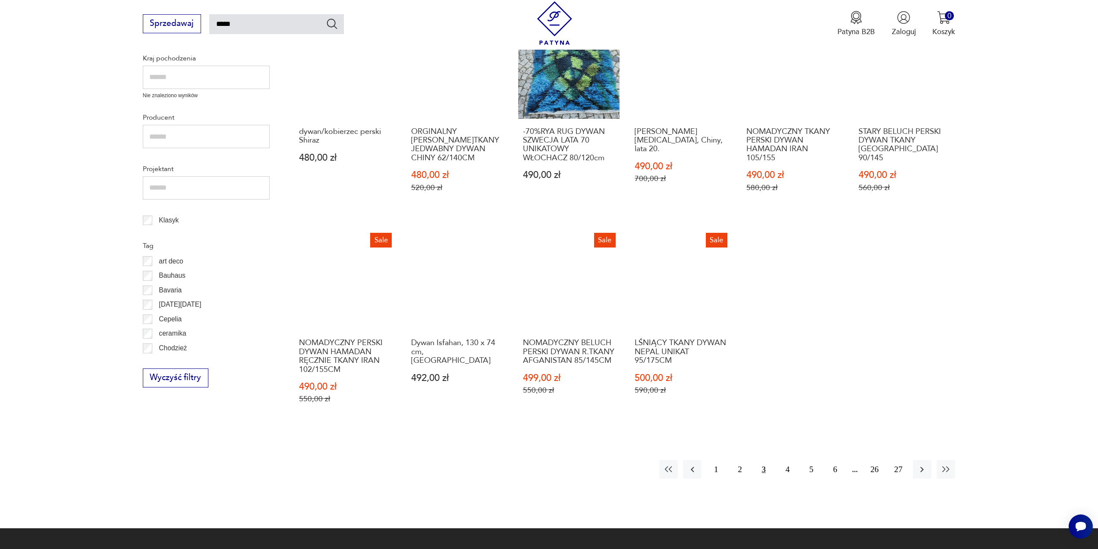
scroll to position [438, 0]
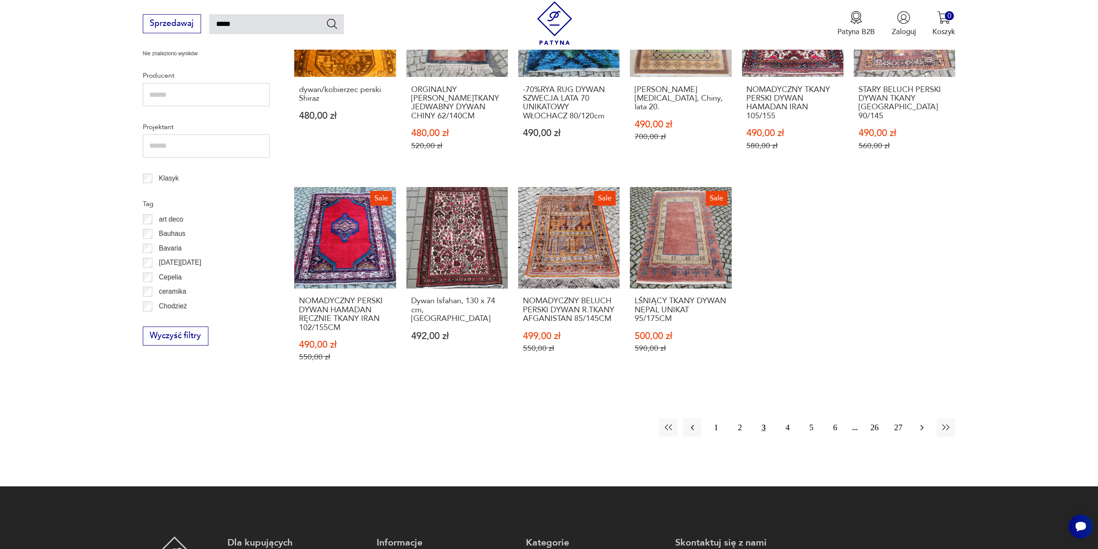
click at [920, 428] on icon "button" at bounding box center [922, 427] width 10 height 10
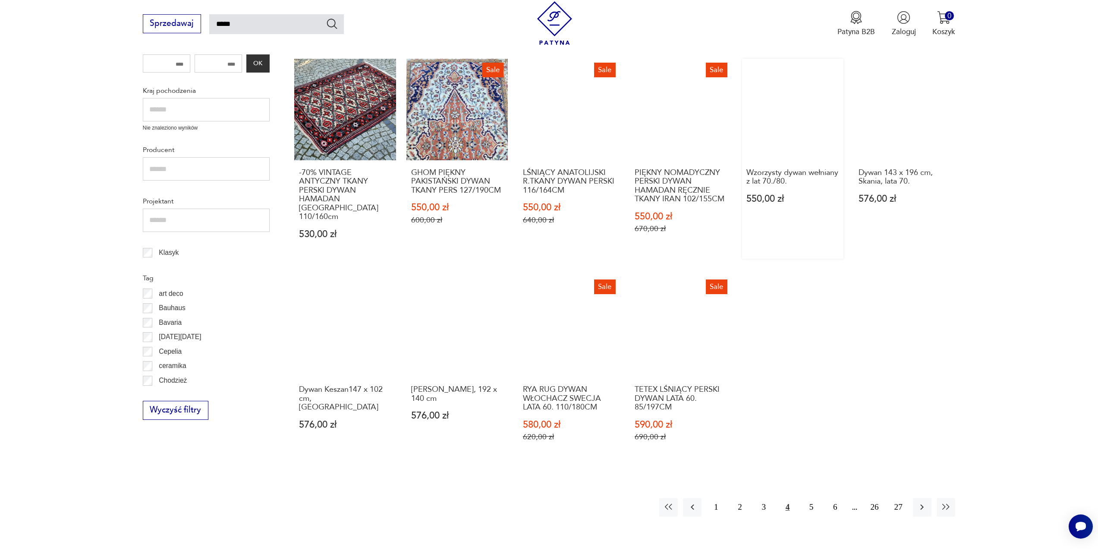
scroll to position [438, 0]
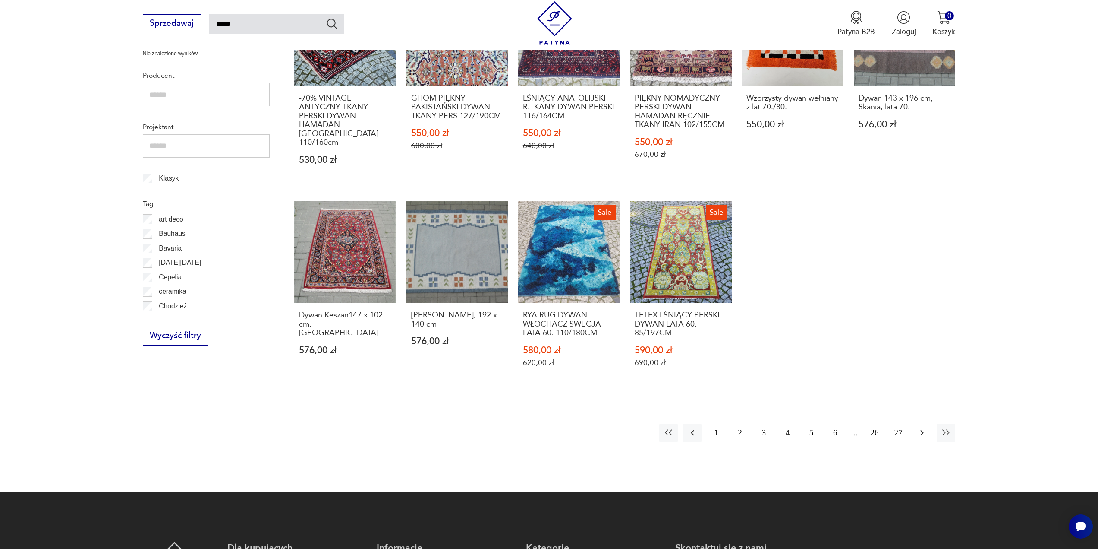
click at [922, 427] on icon "button" at bounding box center [922, 432] width 10 height 10
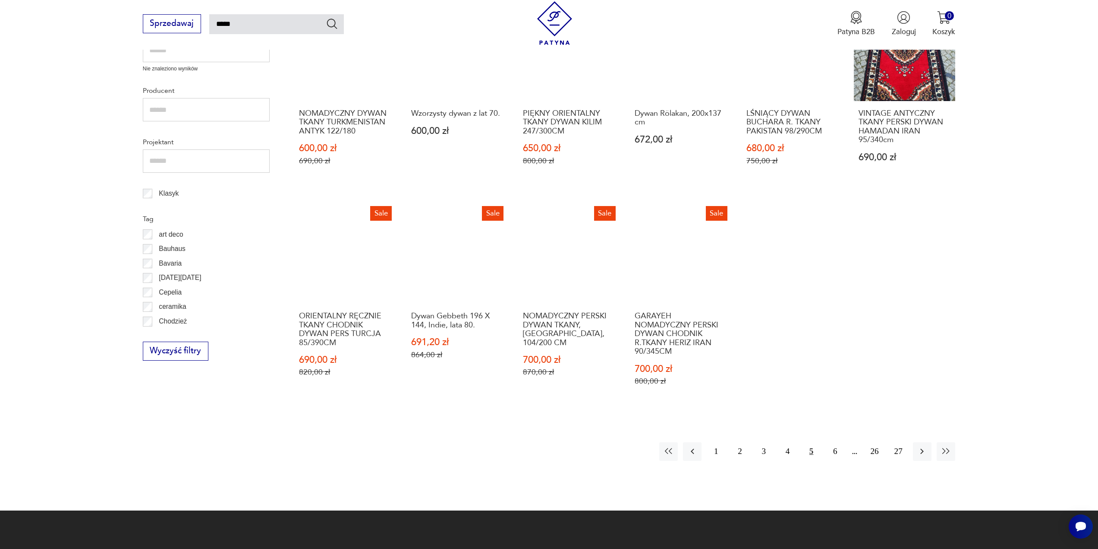
scroll to position [438, 0]
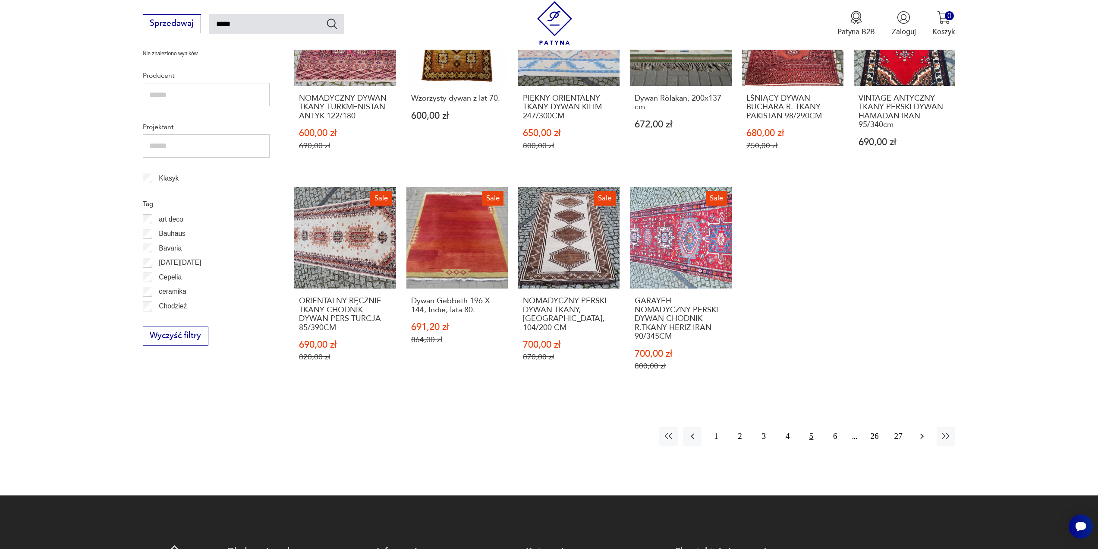
click at [922, 431] on icon "button" at bounding box center [922, 436] width 10 height 10
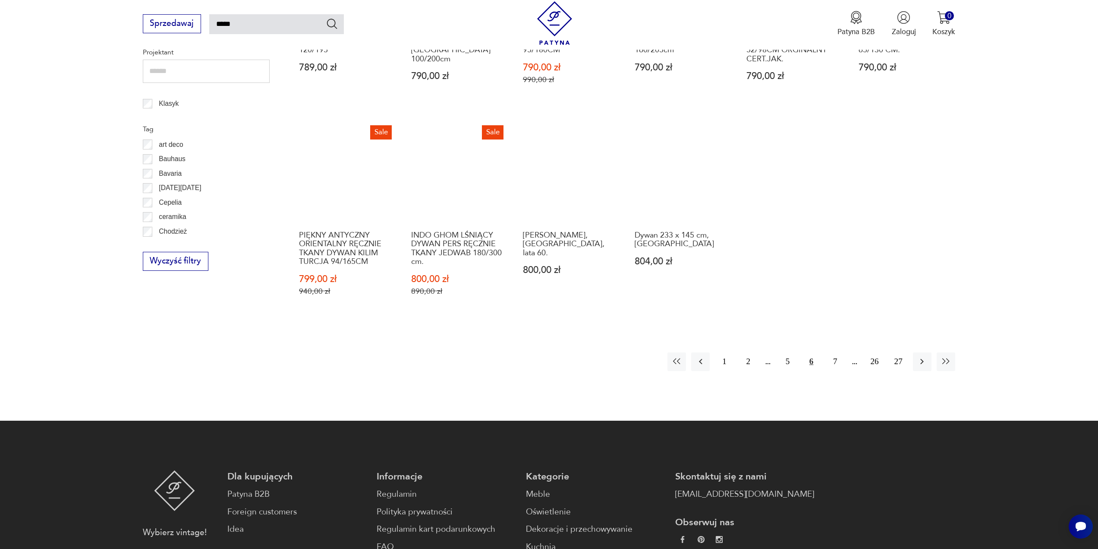
scroll to position [524, 0]
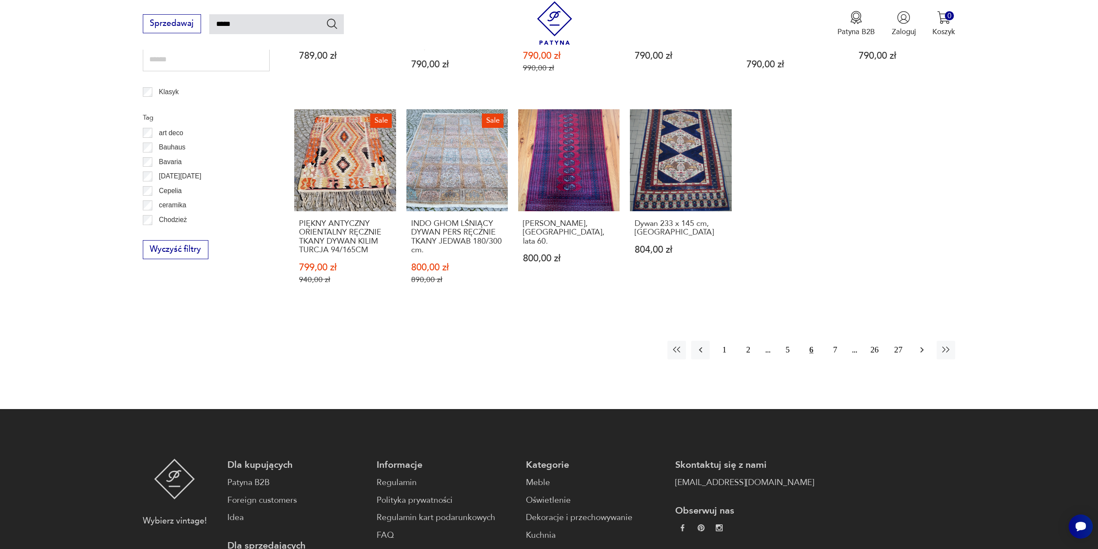
click at [919, 349] on icon "button" at bounding box center [922, 349] width 10 height 10
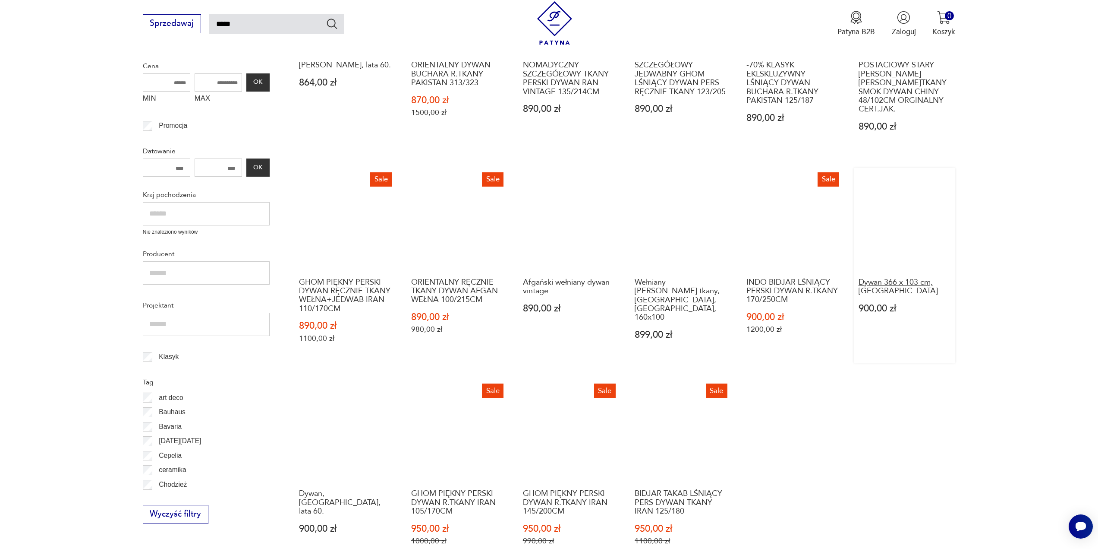
scroll to position [265, 0]
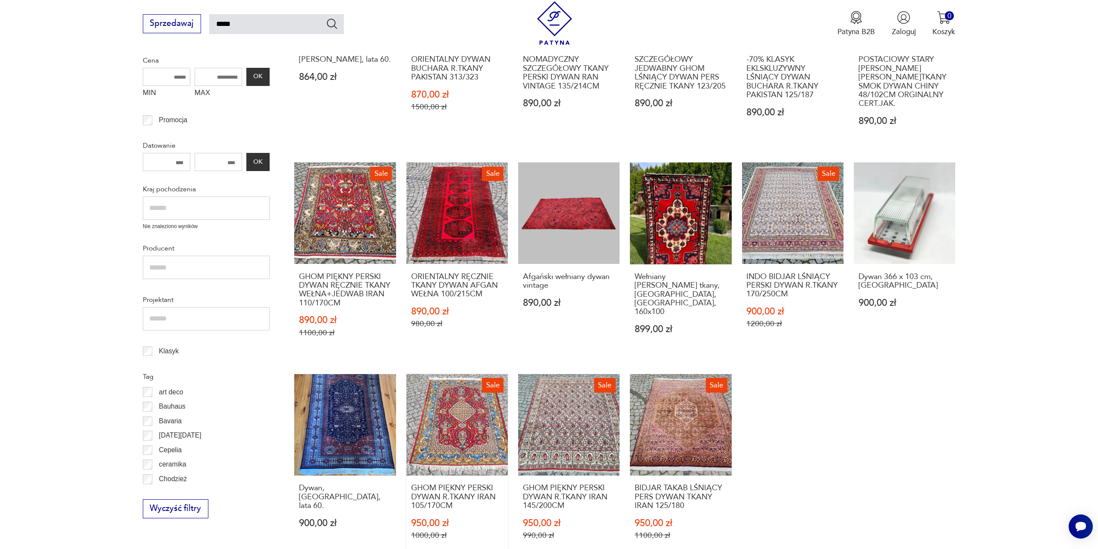
click at [434, 432] on link "Sale GHOM PIĘKNY PERSKI DYWAN R.TKANY IRAN 105/170CM 950,00 zł 1000,00 zł" at bounding box center [457, 467] width 101 height 186
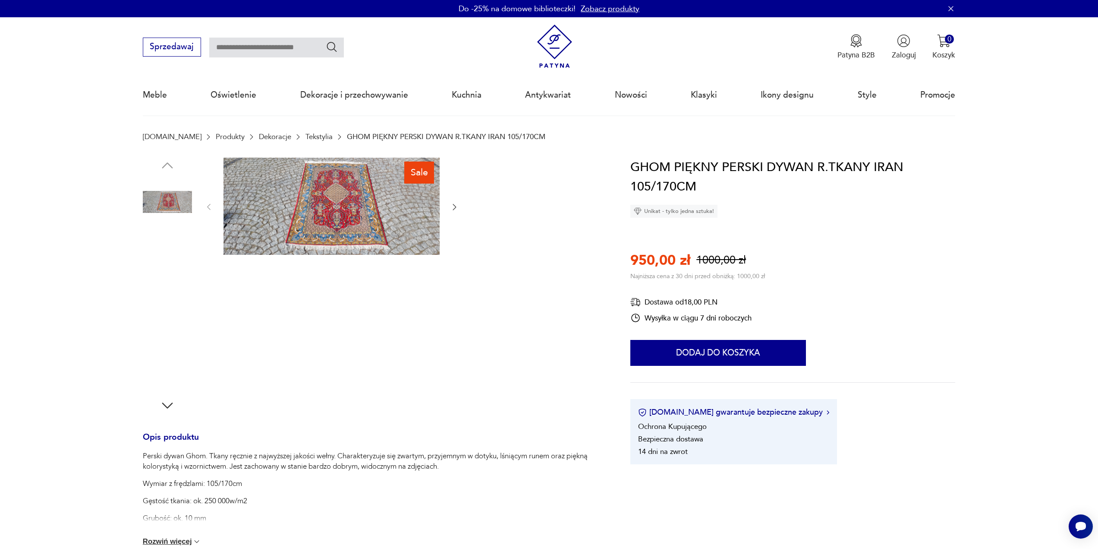
click at [355, 208] on img at bounding box center [332, 207] width 216 height 98
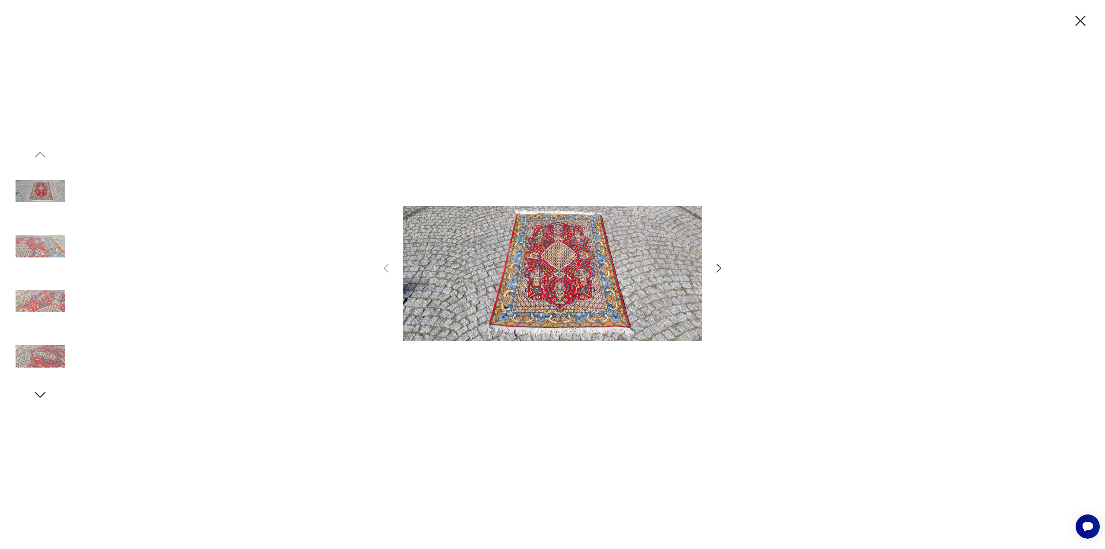
click at [719, 269] on icon "button" at bounding box center [718, 268] width 5 height 9
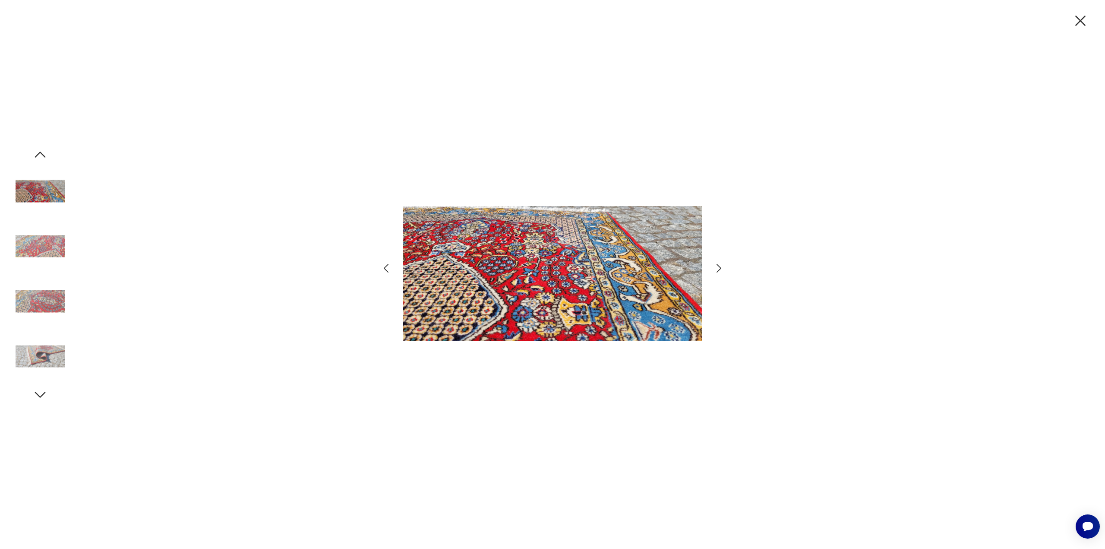
click at [719, 269] on icon "button" at bounding box center [718, 268] width 5 height 9
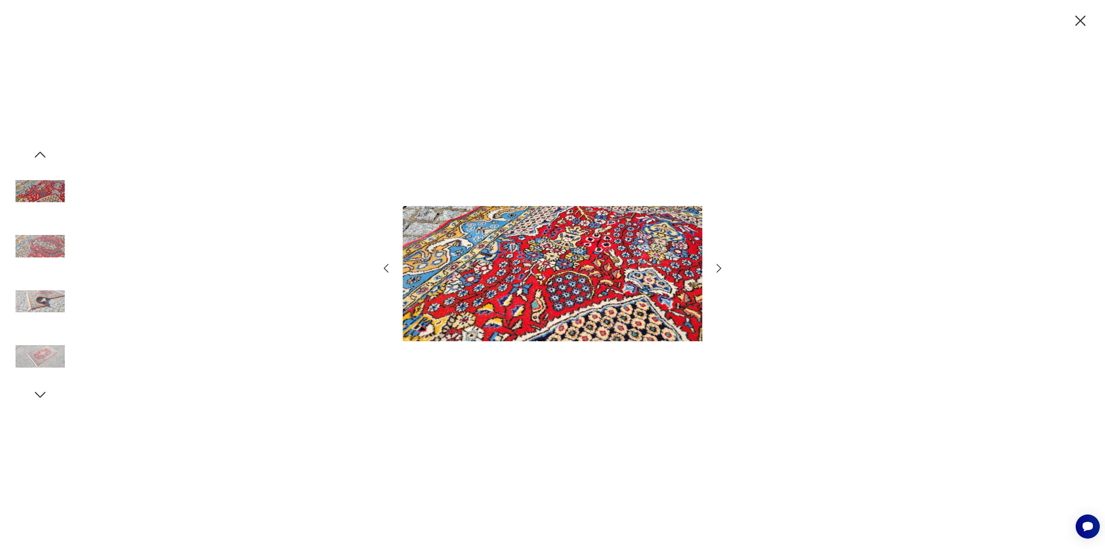
click at [719, 269] on icon "button" at bounding box center [718, 268] width 5 height 9
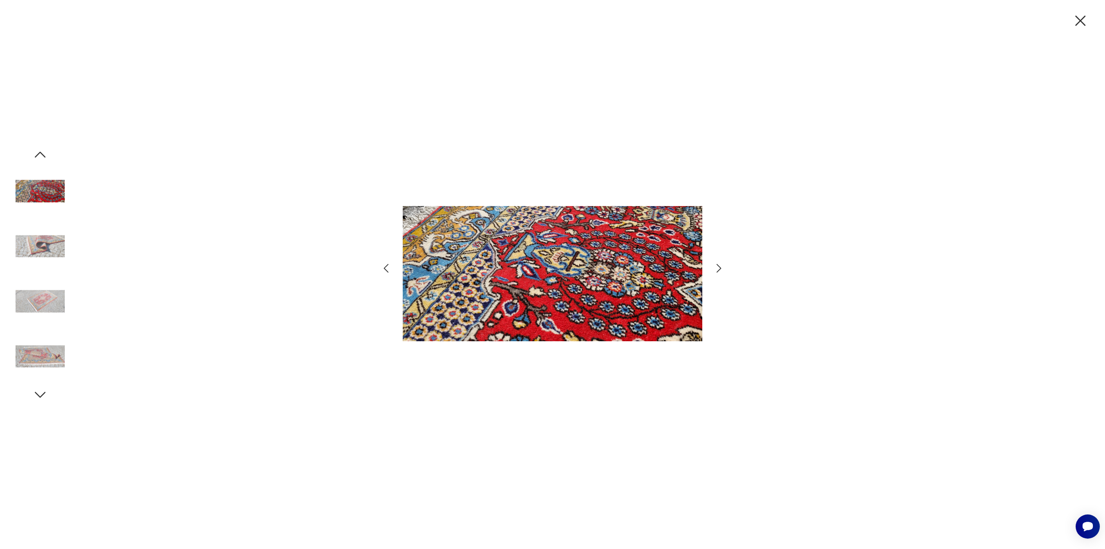
click at [719, 269] on icon "button" at bounding box center [718, 268] width 5 height 9
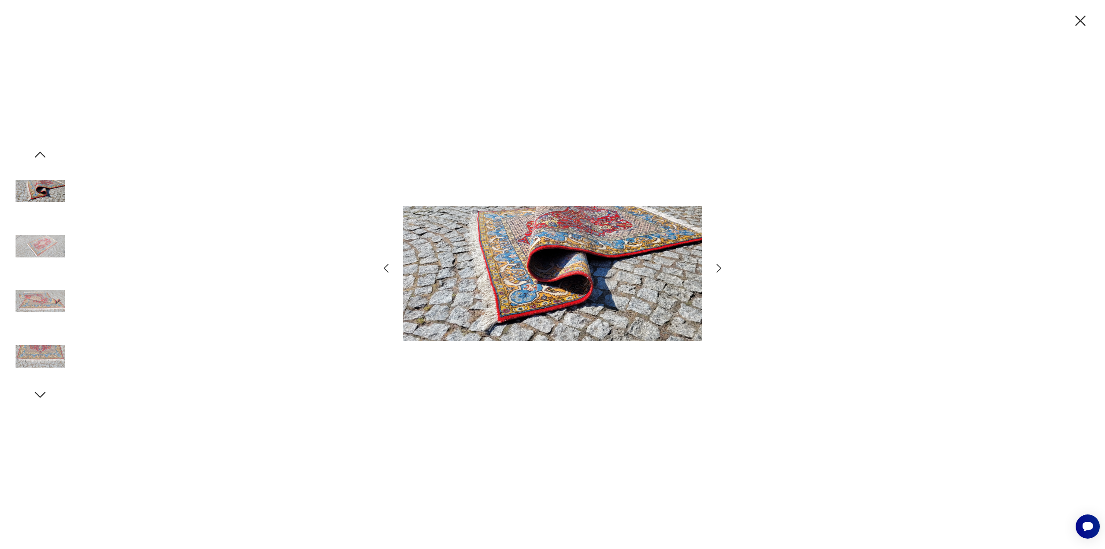
click at [719, 269] on icon "button" at bounding box center [718, 268] width 5 height 9
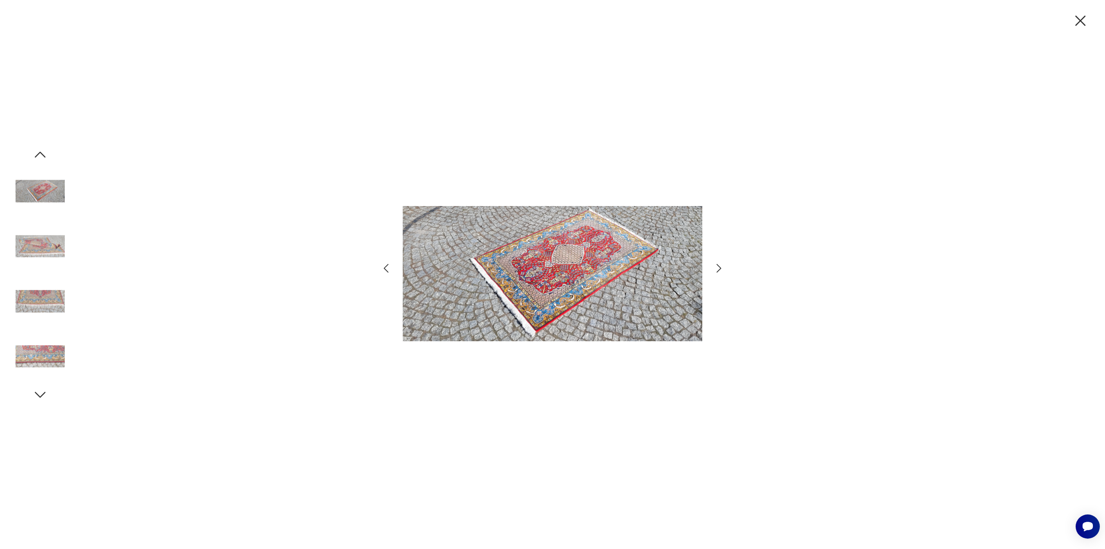
click at [719, 269] on icon "button" at bounding box center [718, 268] width 5 height 9
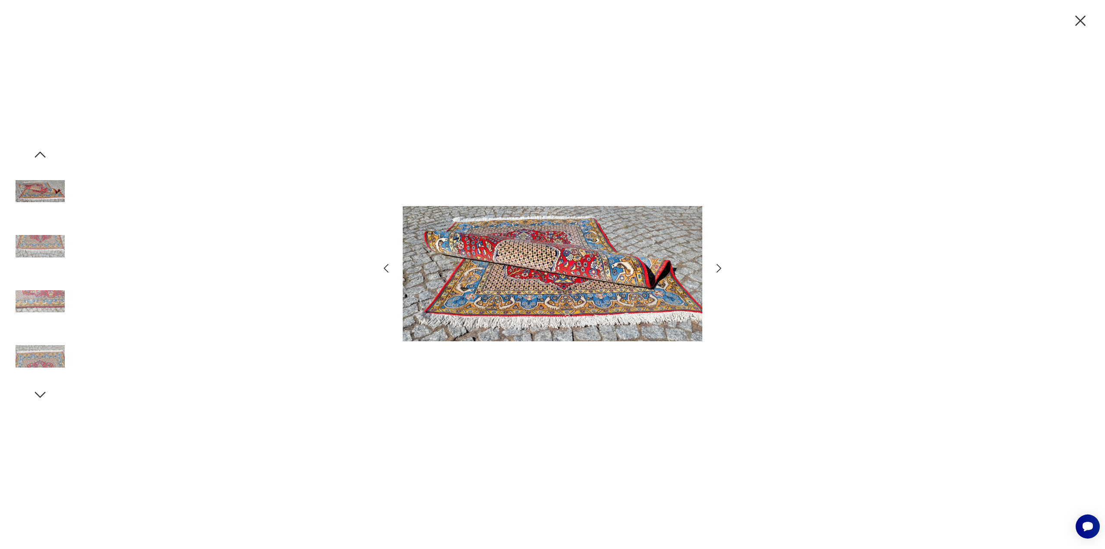
click at [1078, 16] on icon "button" at bounding box center [1080, 21] width 18 height 18
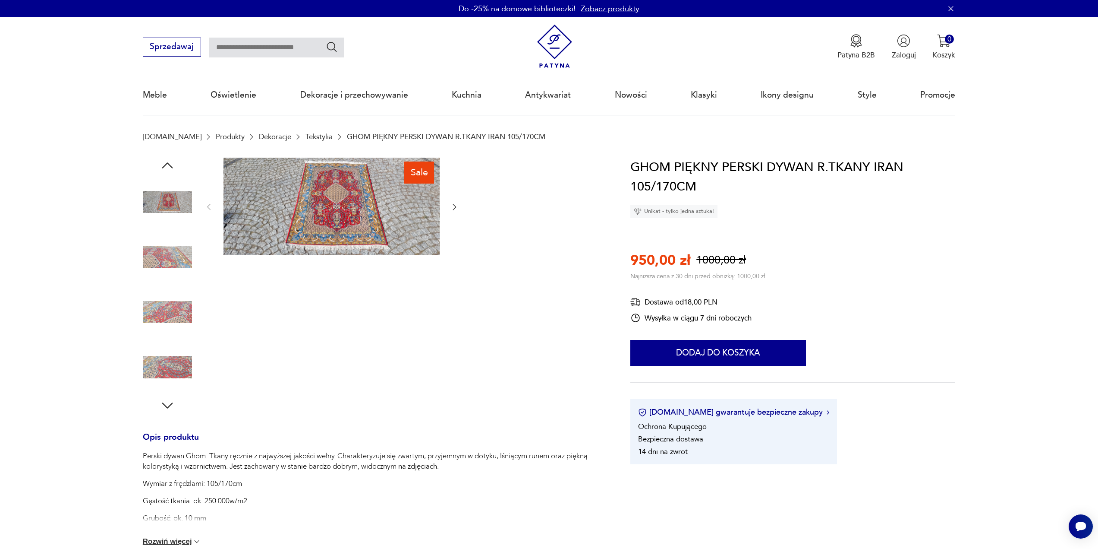
type input "*****"
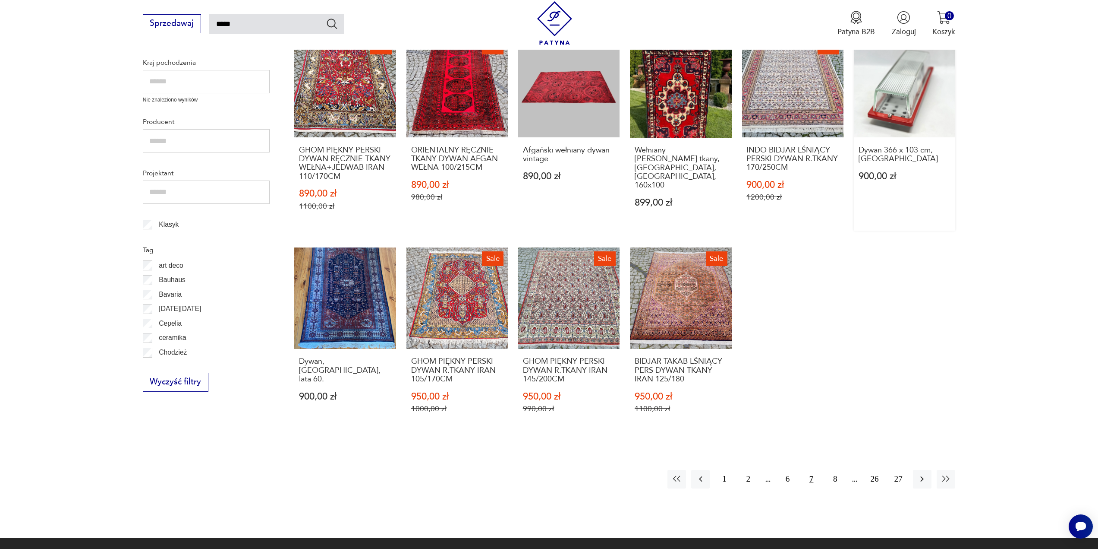
scroll to position [438, 0]
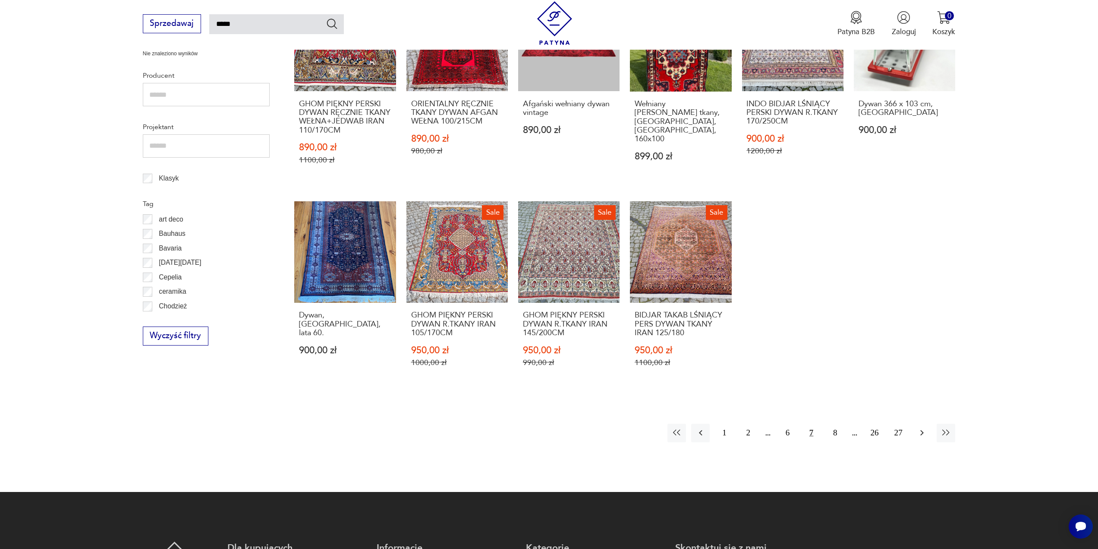
click at [924, 434] on icon "button" at bounding box center [922, 432] width 10 height 10
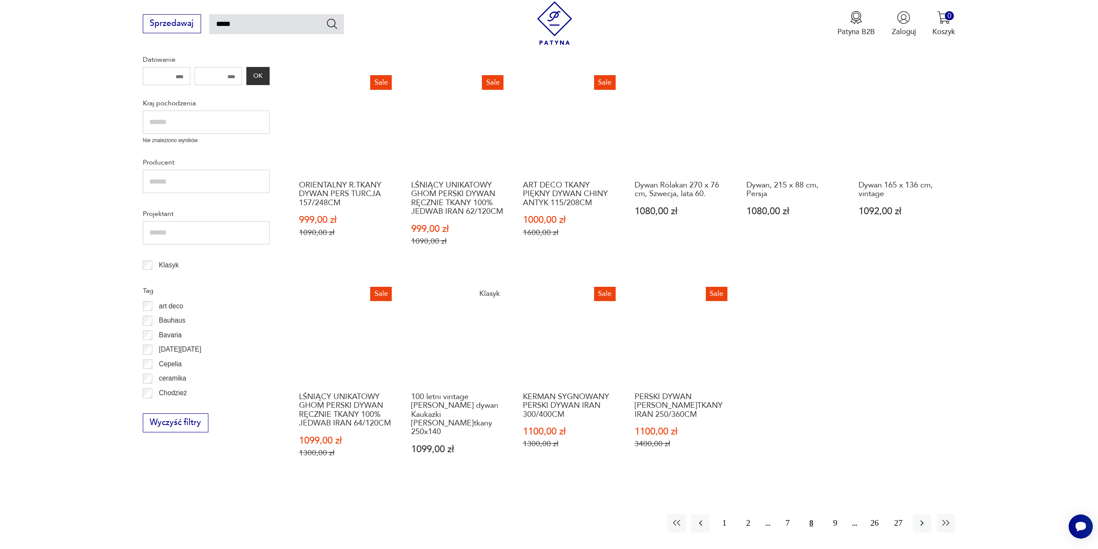
scroll to position [352, 0]
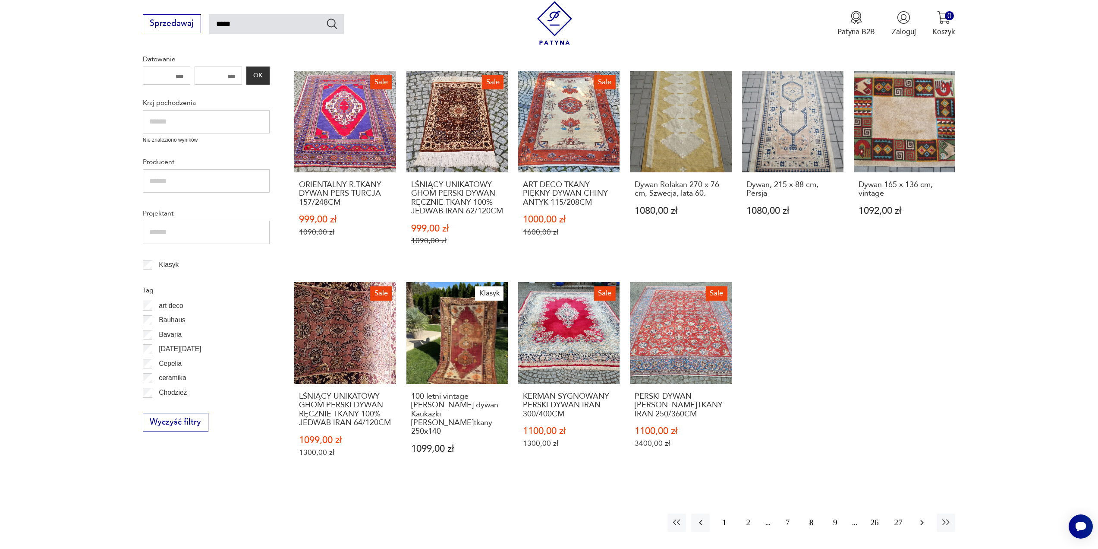
click at [922, 520] on icon "button" at bounding box center [922, 523] width 3 height 6
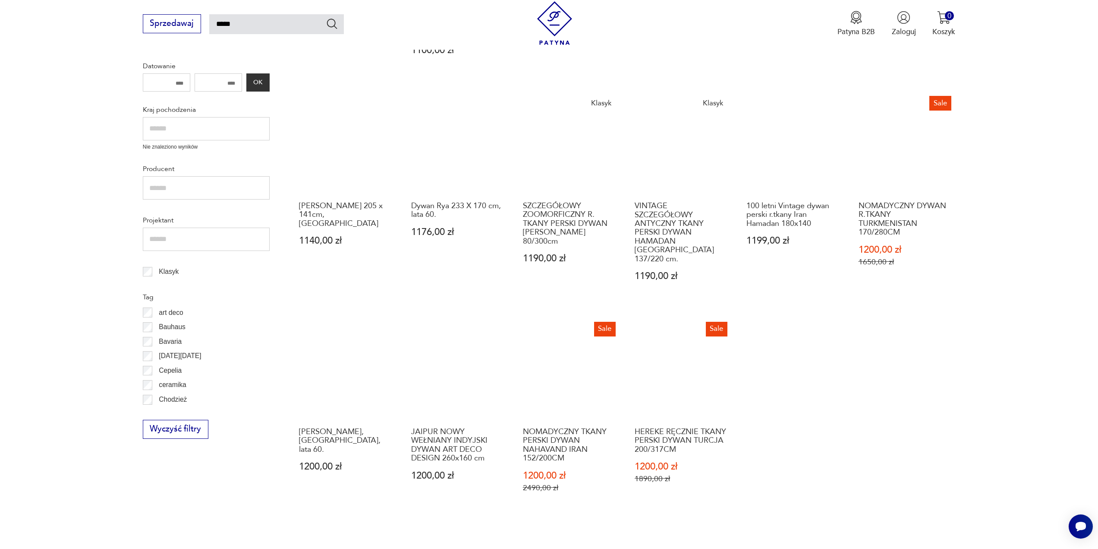
scroll to position [395, 0]
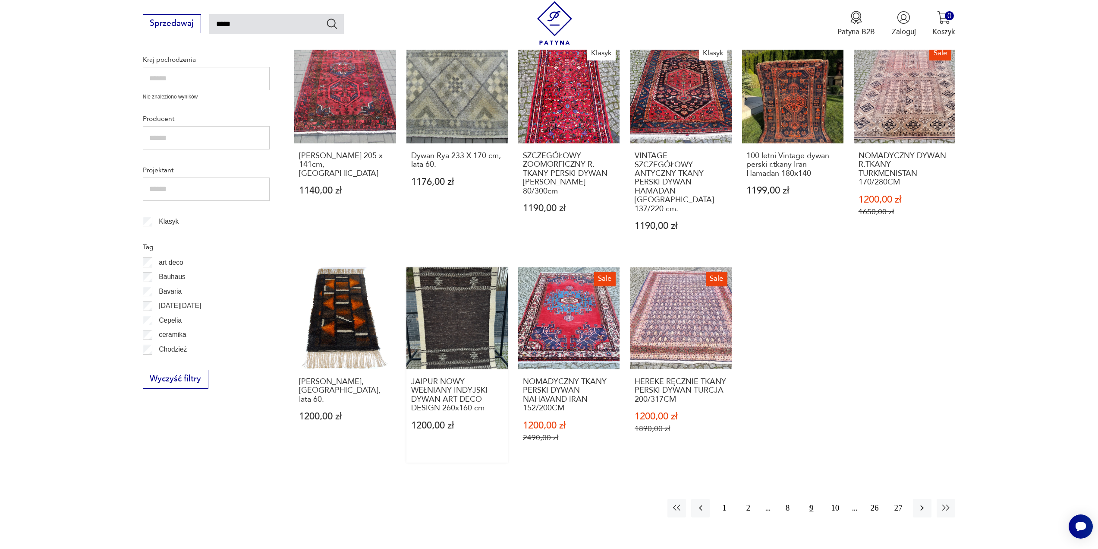
click at [460, 306] on link "JAIPUR NOWY WEŁNIANY INDYJSKI DYWAN ART DECO DESIGN 260x160 cm 1200,00 zł" at bounding box center [457, 364] width 101 height 195
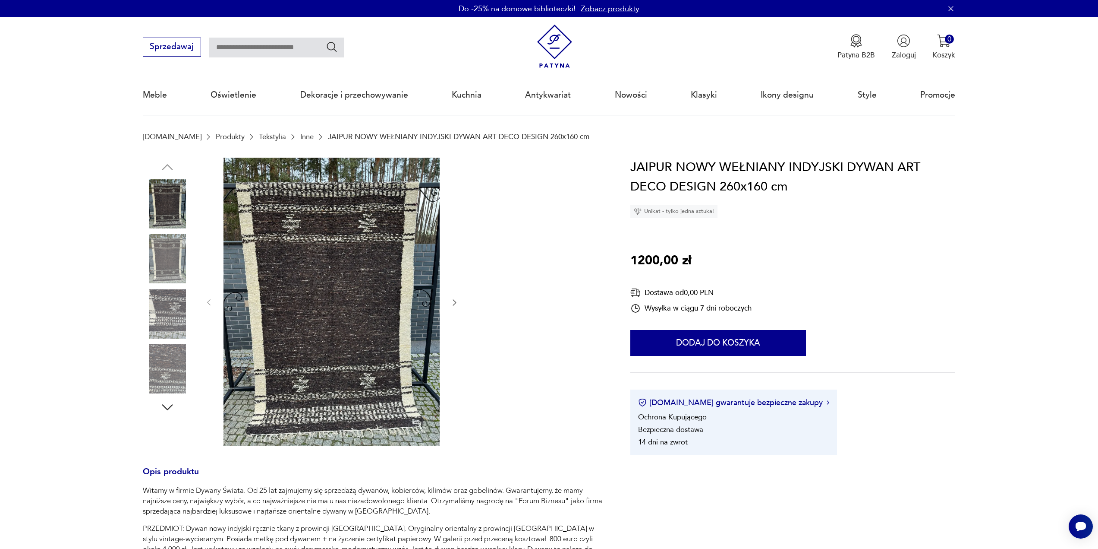
click at [373, 296] on img at bounding box center [332, 302] width 216 height 288
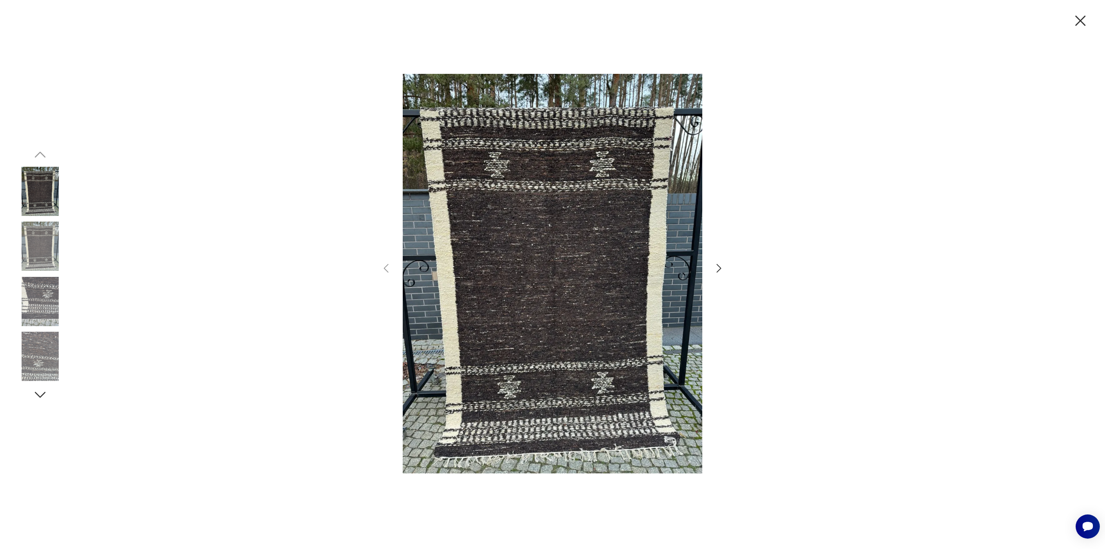
click at [717, 270] on icon "button" at bounding box center [718, 268] width 13 height 13
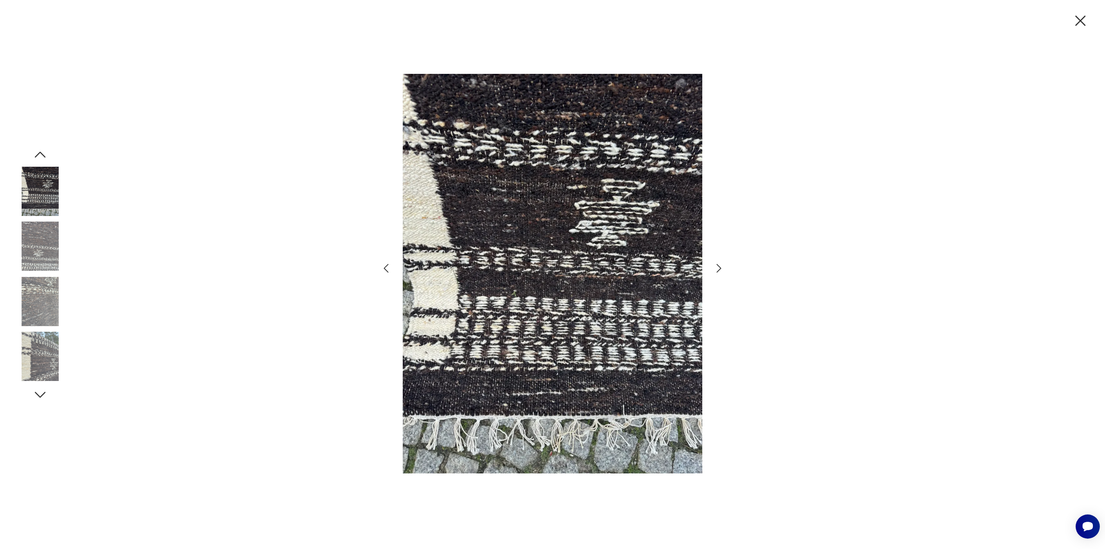
click at [717, 270] on icon "button" at bounding box center [718, 268] width 13 height 13
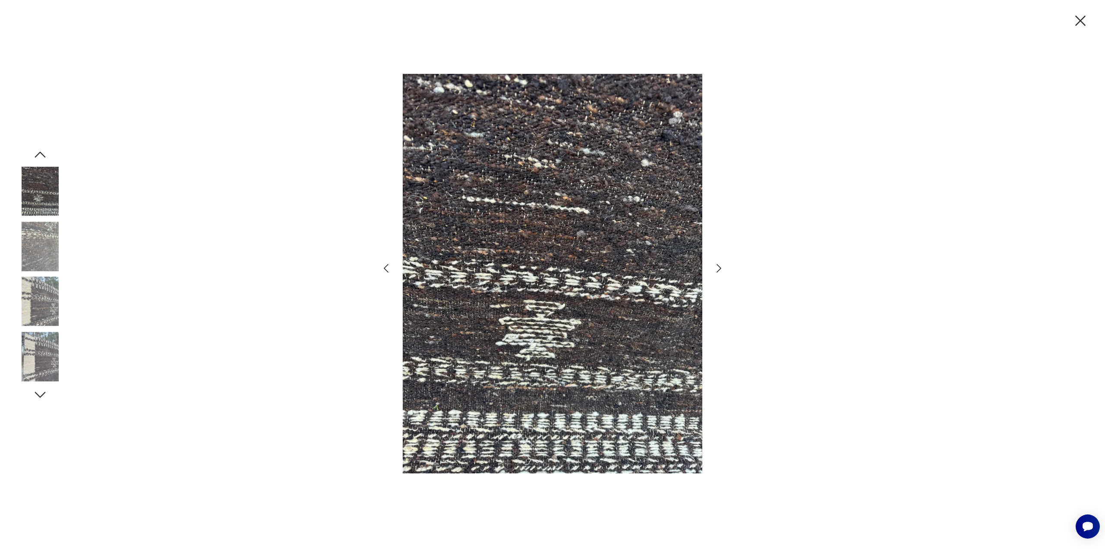
click at [717, 270] on icon "button" at bounding box center [718, 268] width 13 height 13
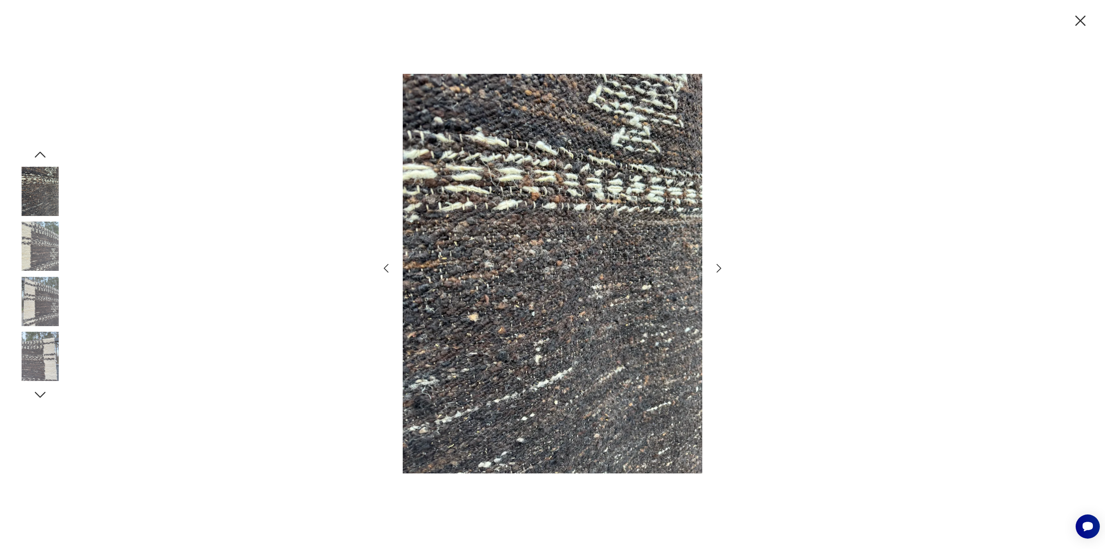
click at [717, 270] on icon "button" at bounding box center [718, 268] width 13 height 13
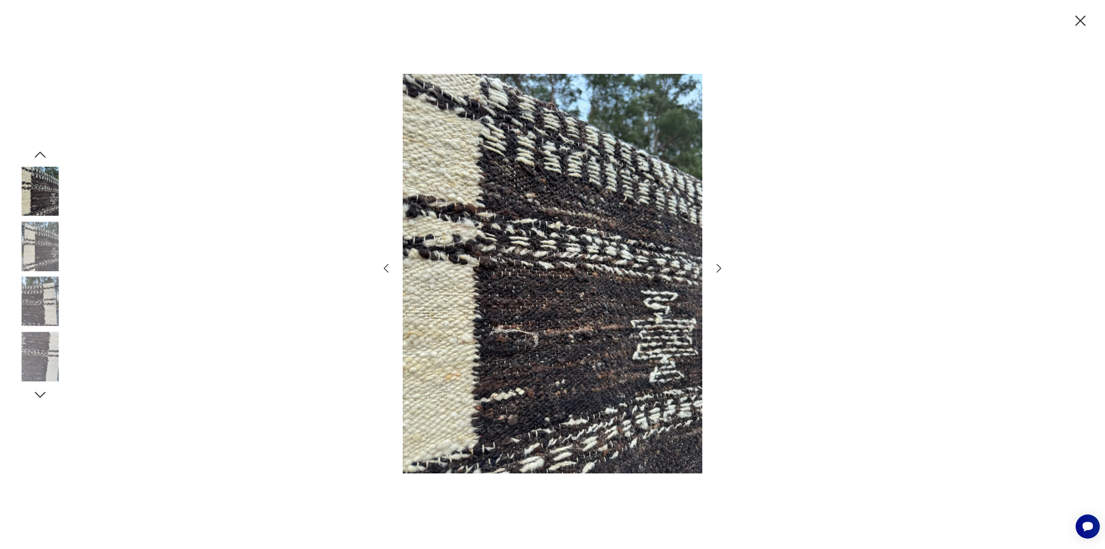
click at [717, 270] on icon "button" at bounding box center [718, 268] width 13 height 13
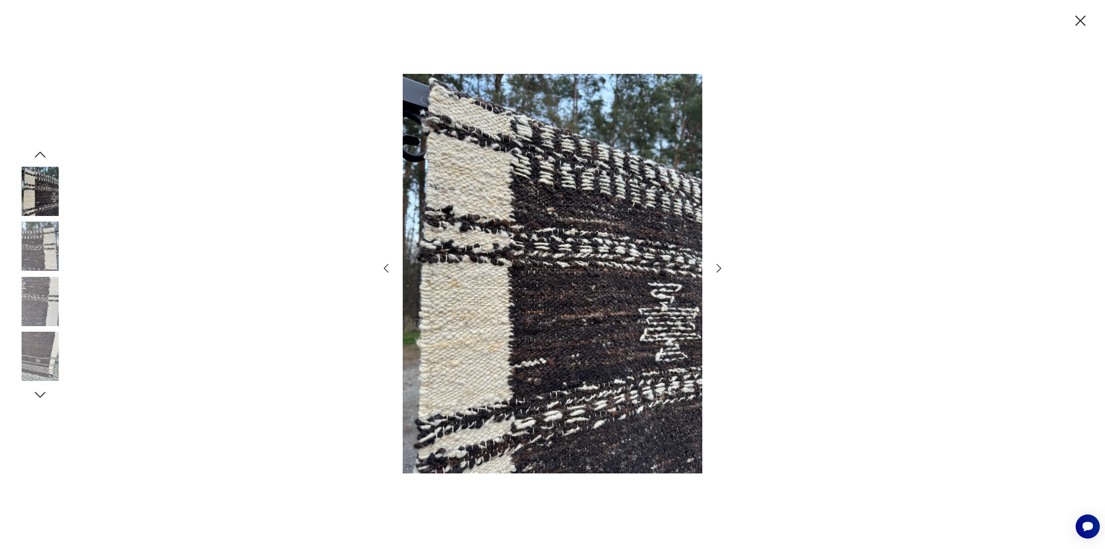
click at [1077, 19] on icon "button" at bounding box center [1080, 21] width 18 height 18
